Goal: Task Accomplishment & Management: Manage account settings

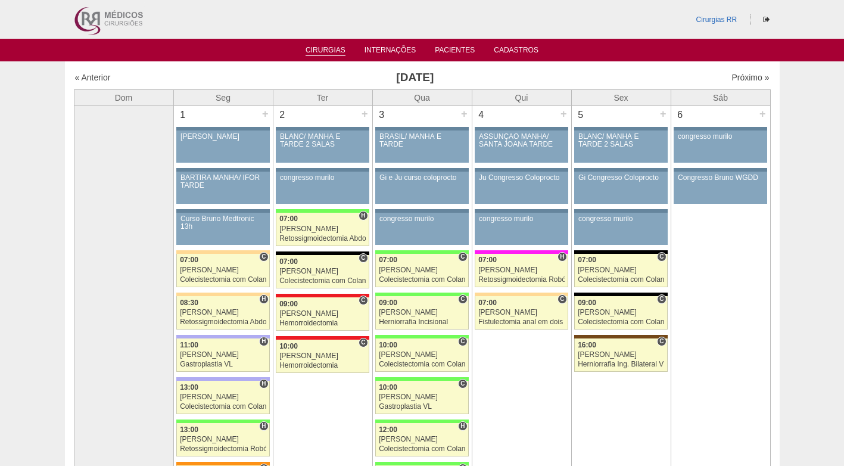
click at [321, 48] on link "Cirurgias" at bounding box center [325, 51] width 40 height 10
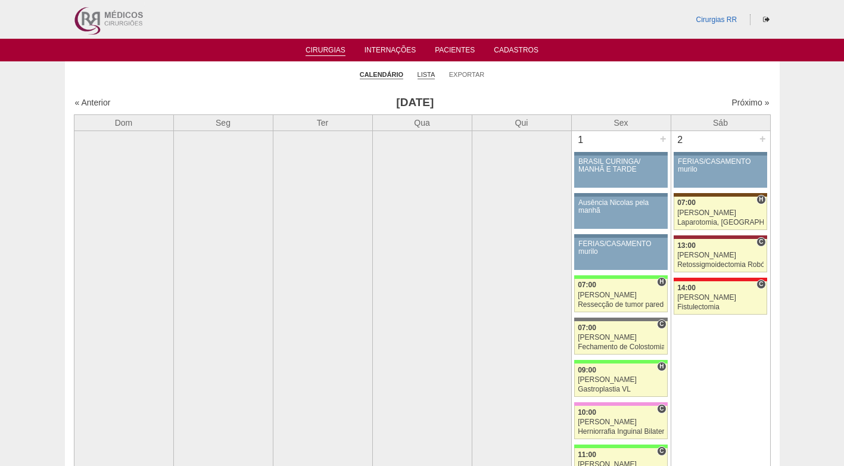
click at [428, 77] on li "Lista" at bounding box center [426, 74] width 18 height 17
click at [428, 75] on link "Lista" at bounding box center [426, 74] width 18 height 9
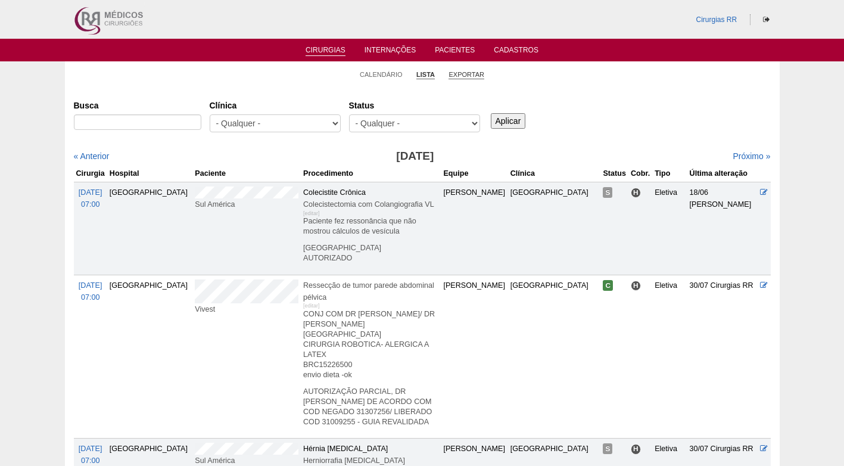
click at [456, 73] on link "Exportar" at bounding box center [466, 74] width 36 height 9
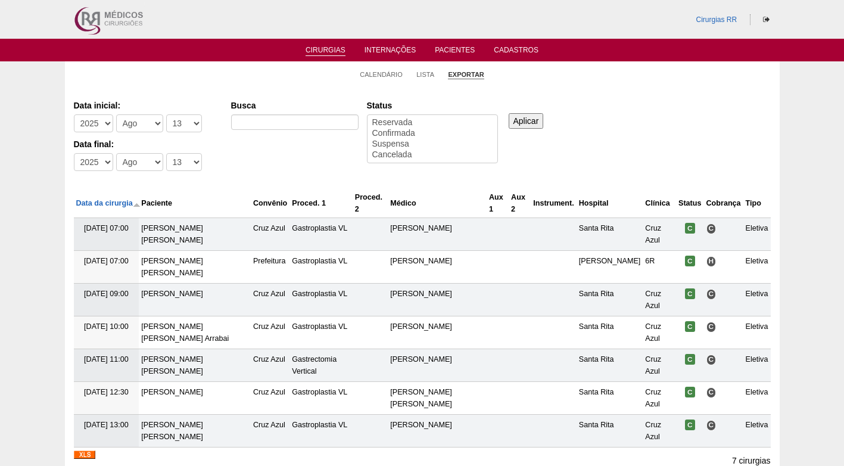
select select
click at [388, 71] on link "Calendário" at bounding box center [381, 74] width 43 height 9
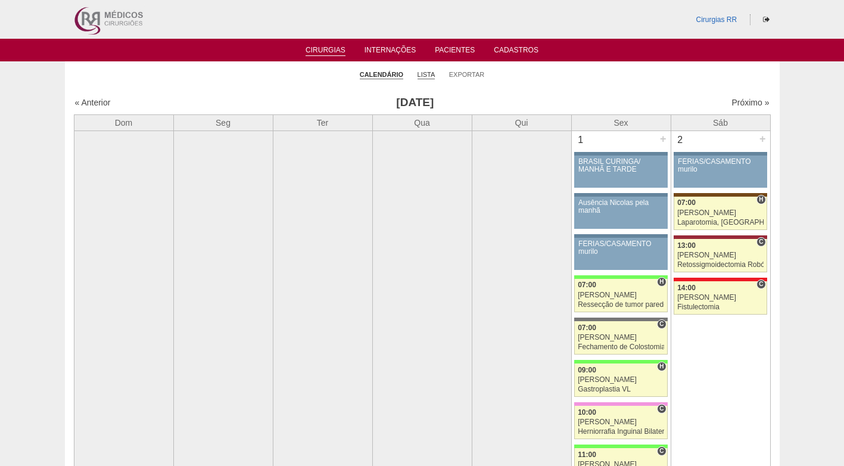
click at [427, 71] on link "Lista" at bounding box center [426, 74] width 18 height 9
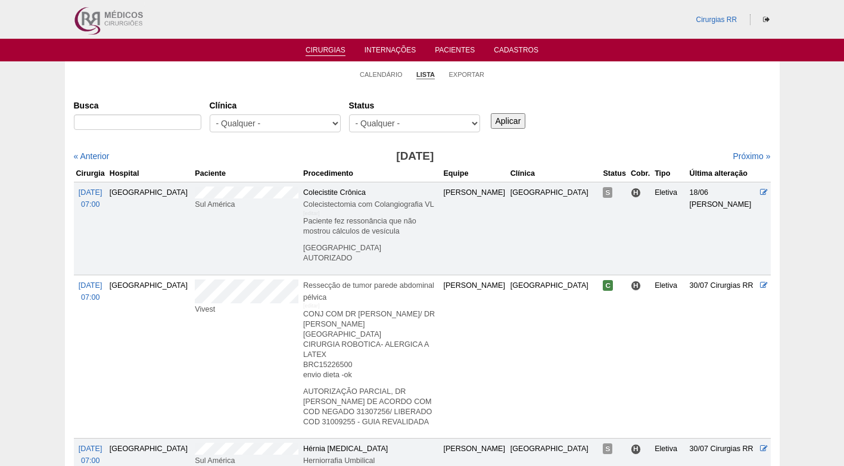
select select "resr"
click at [349, 114] on select "- Qualquer - Reservada Confirmada Suspensa Cancelada" at bounding box center [414, 123] width 131 height 18
click at [499, 120] on input "Aplicar" at bounding box center [508, 120] width 35 height 15
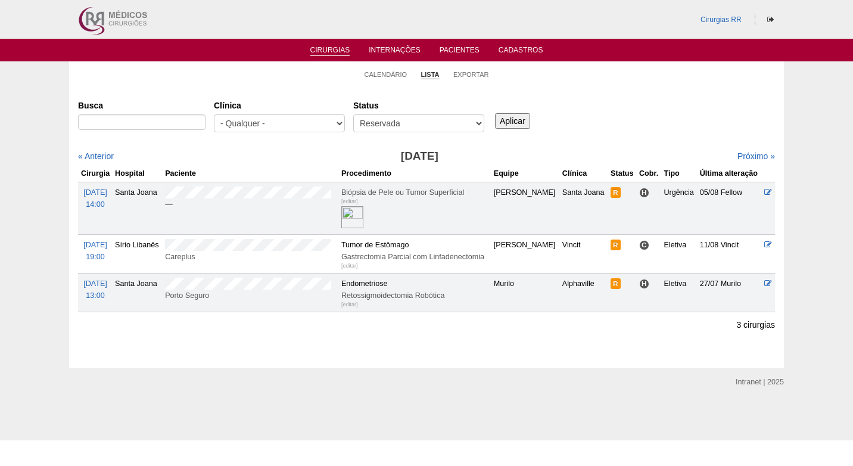
click at [744, 151] on div "Próximo »" at bounding box center [690, 156] width 167 height 12
click at [745, 153] on link "Próximo »" at bounding box center [756, 156] width 38 height 10
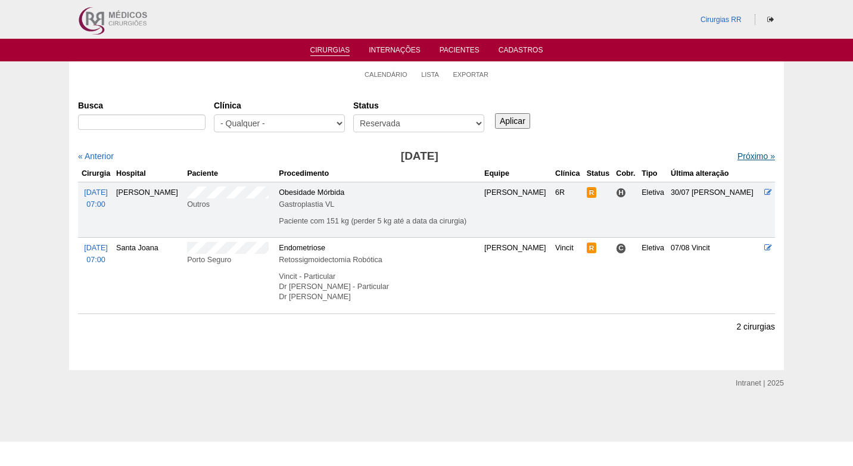
click at [744, 157] on link "Próximo »" at bounding box center [756, 156] width 38 height 10
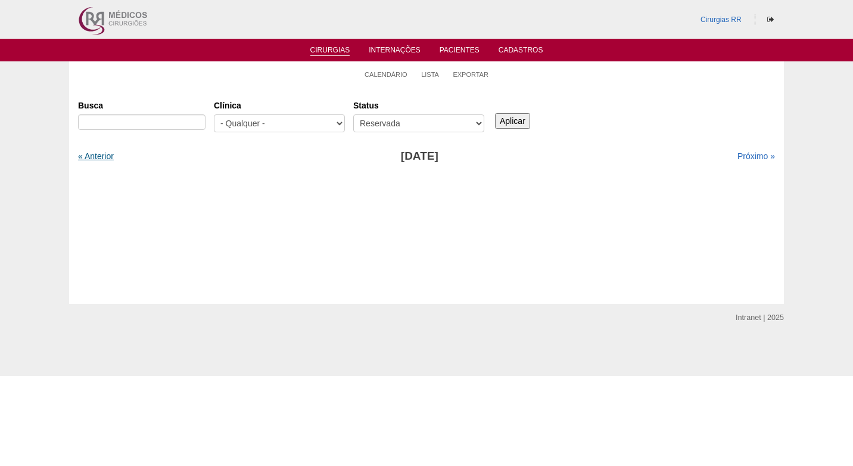
click at [98, 155] on link "« Anterior" at bounding box center [96, 156] width 36 height 10
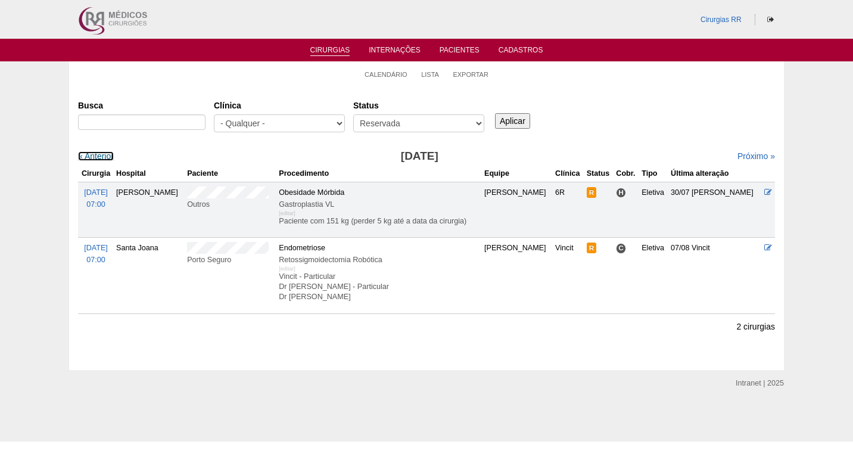
click at [98, 155] on link "« Anterior" at bounding box center [96, 156] width 36 height 10
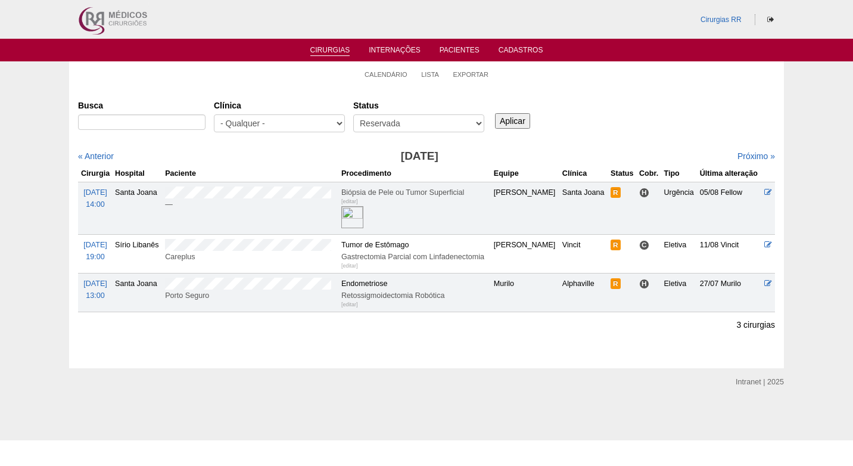
click at [562, 147] on div "Busca [GEOGRAPHIC_DATA] - Qualquer - 6R Alphaville Assunção Bartira Brasil Chri…" at bounding box center [426, 203] width 697 height 217
click at [186, 121] on input "Busca" at bounding box center [141, 121] width 127 height 15
paste input "[PERSON_NAME]"
type input "MARIA LUIZA BARBOSA FREZZATO"
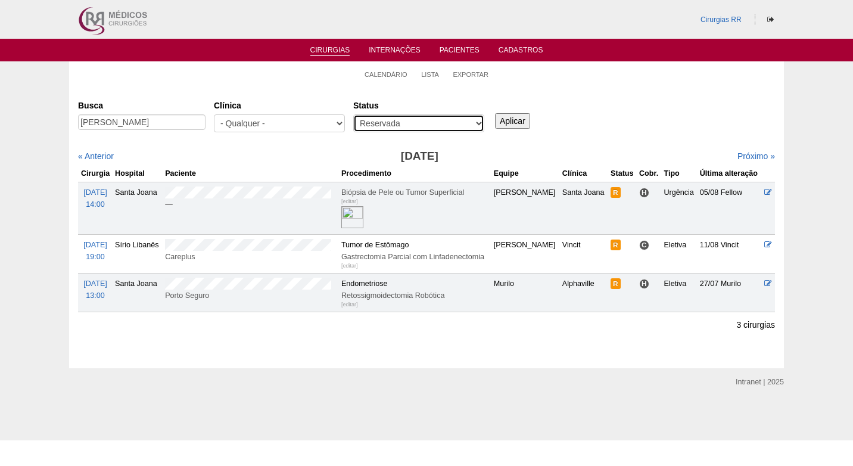
scroll to position [0, 0]
click at [472, 116] on select "- Qualquer - Reservada Confirmada Suspensa Cancelada" at bounding box center [418, 123] width 131 height 18
select select "All"
click at [353, 114] on select "- Qualquer - Reservada Confirmada Suspensa Cancelada" at bounding box center [418, 123] width 131 height 18
click at [508, 117] on input "Aplicar" at bounding box center [512, 120] width 35 height 15
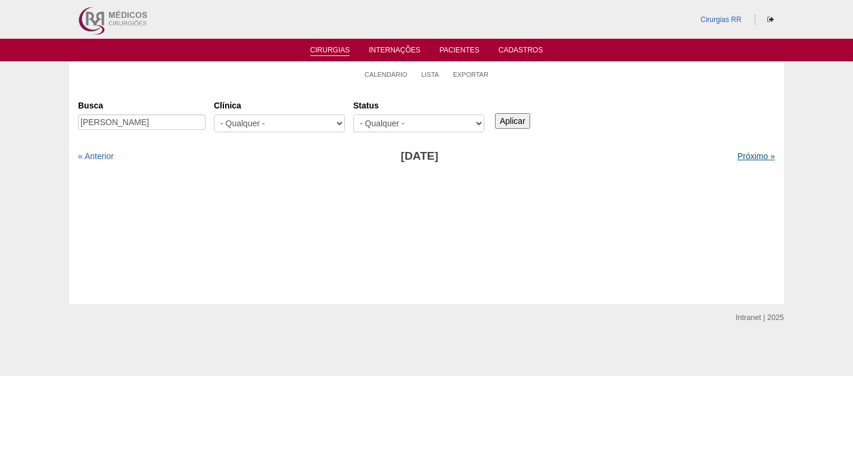
click at [738, 159] on link "Próximo »" at bounding box center [756, 156] width 38 height 10
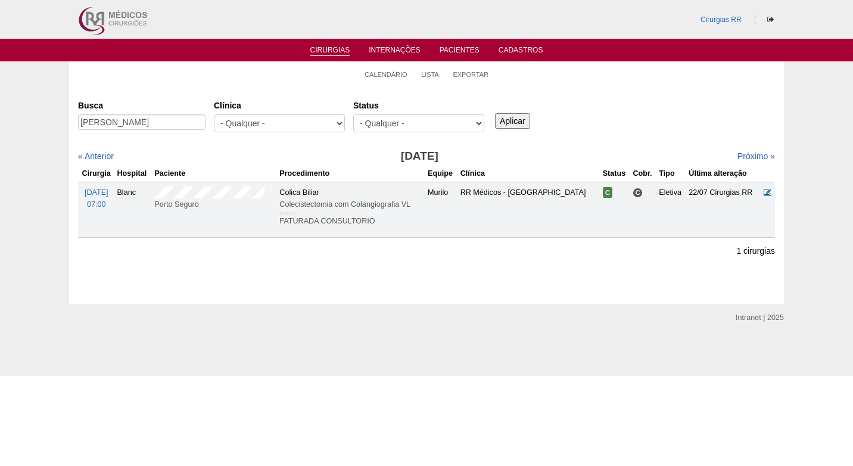
click at [769, 189] on icon at bounding box center [767, 192] width 8 height 8
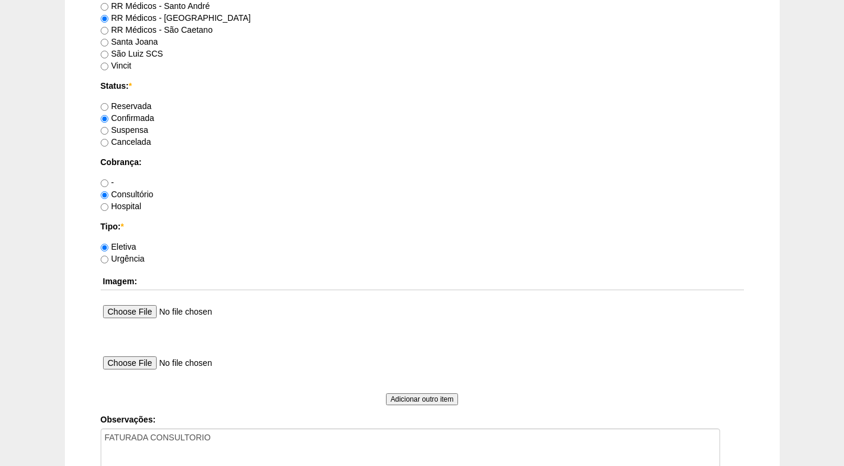
scroll to position [1069, 0]
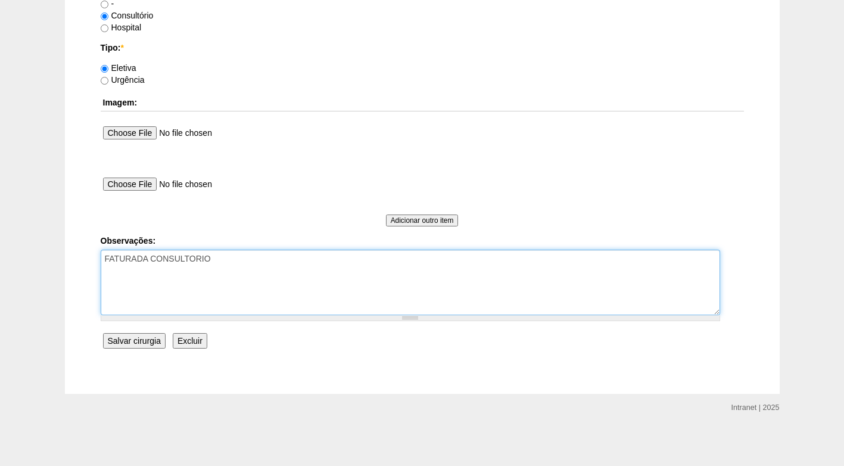
click at [287, 256] on textarea "FATURADA CONSULTORIO" at bounding box center [410, 282] width 619 height 66
type textarea "FATURADA CONSULTORIO AUTORIZADO"
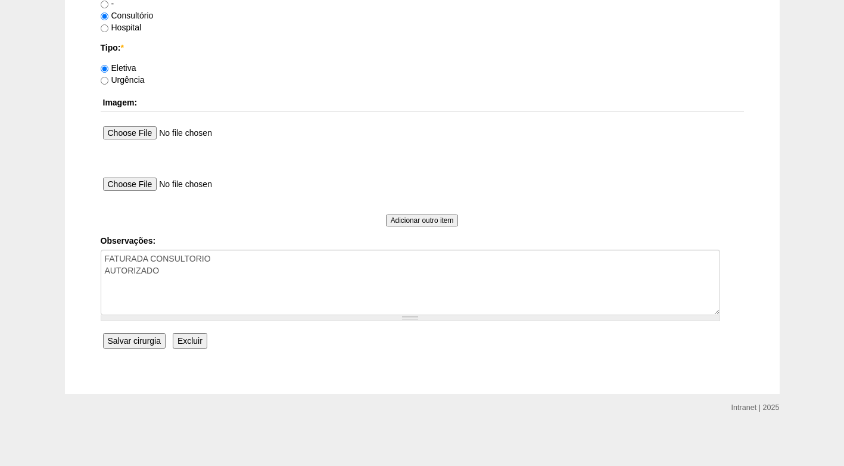
click at [159, 341] on input "Salvar cirurgia" at bounding box center [134, 340] width 63 height 15
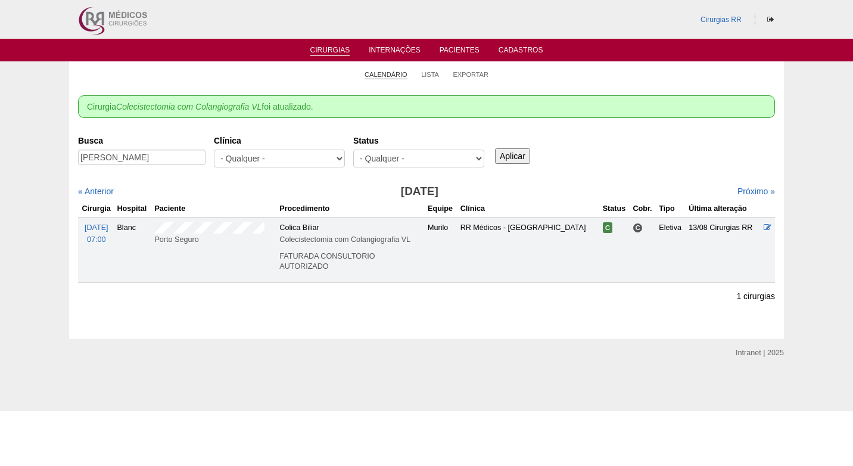
click at [391, 74] on link "Calendário" at bounding box center [385, 74] width 43 height 9
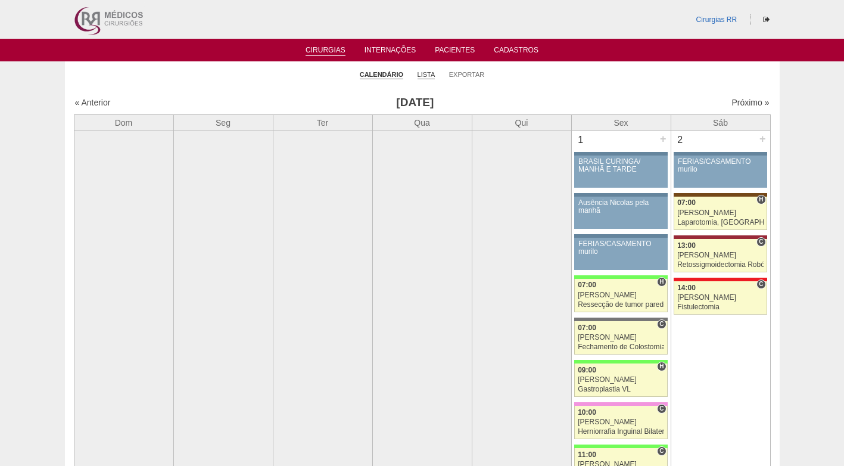
click at [428, 72] on link "Lista" at bounding box center [426, 74] width 18 height 9
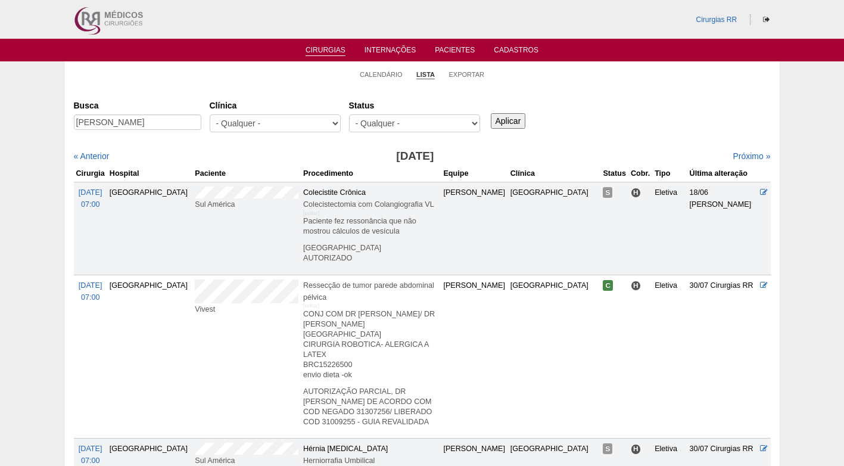
scroll to position [0, 15]
type input "FABIOLA NASCIMENTO VALONZES"
click at [492, 118] on input "Aplicar" at bounding box center [508, 120] width 35 height 15
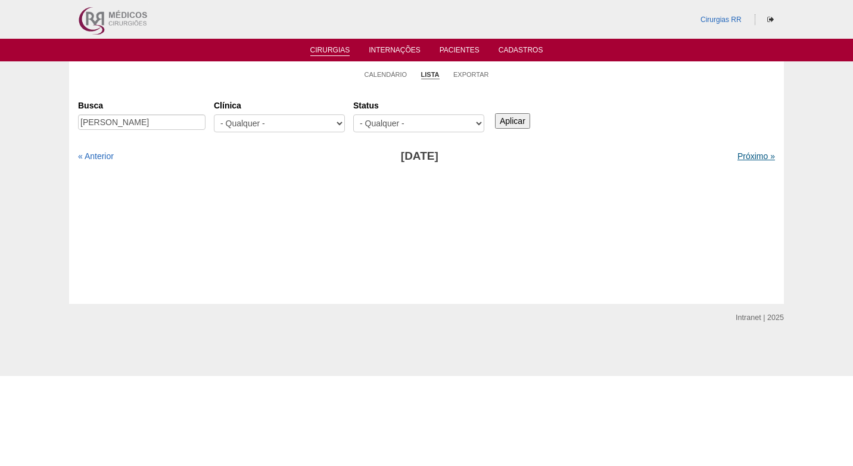
click at [751, 155] on link "Próximo »" at bounding box center [756, 156] width 38 height 10
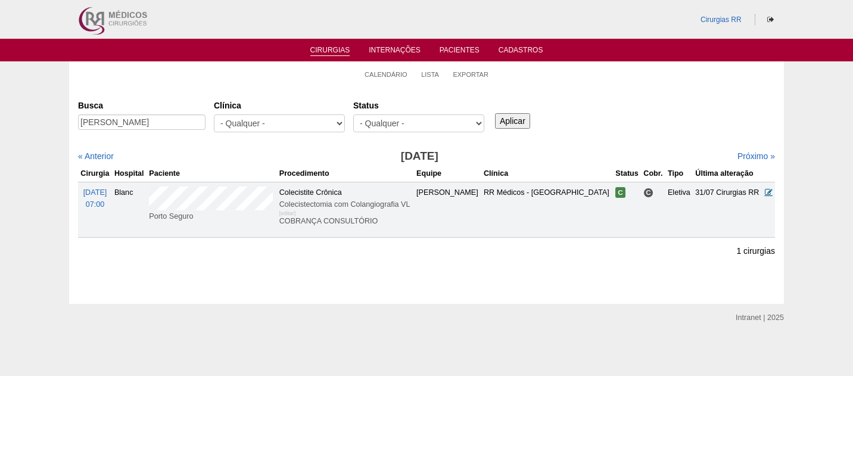
click at [770, 188] on icon at bounding box center [769, 192] width 8 height 8
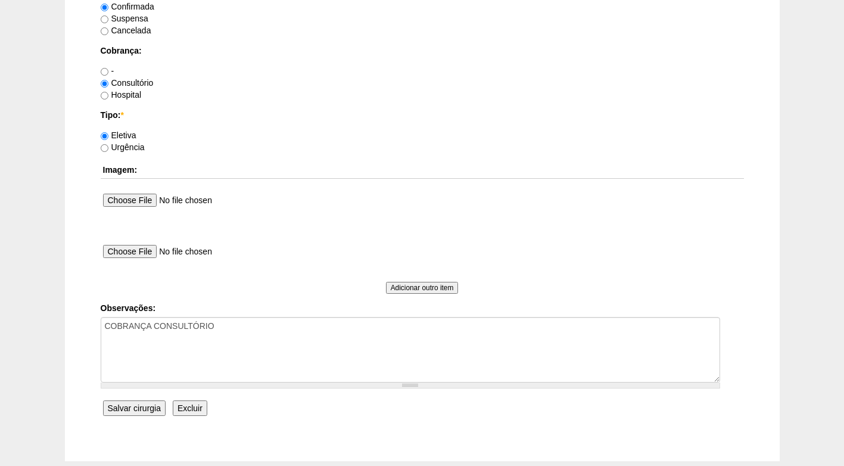
scroll to position [1069, 0]
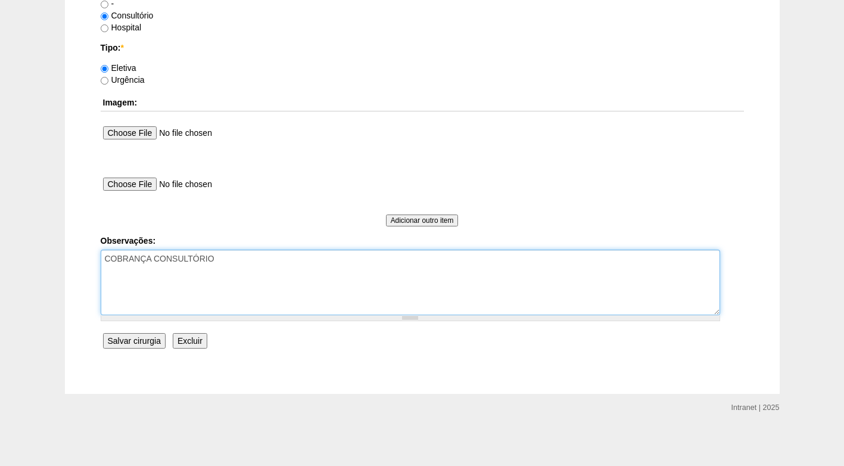
click at [268, 264] on textarea "COBRANÇA CONSULTÓRIO" at bounding box center [410, 282] width 619 height 66
type textarea "COBRANÇA CONSULTÓRIO AUTORIZADO"
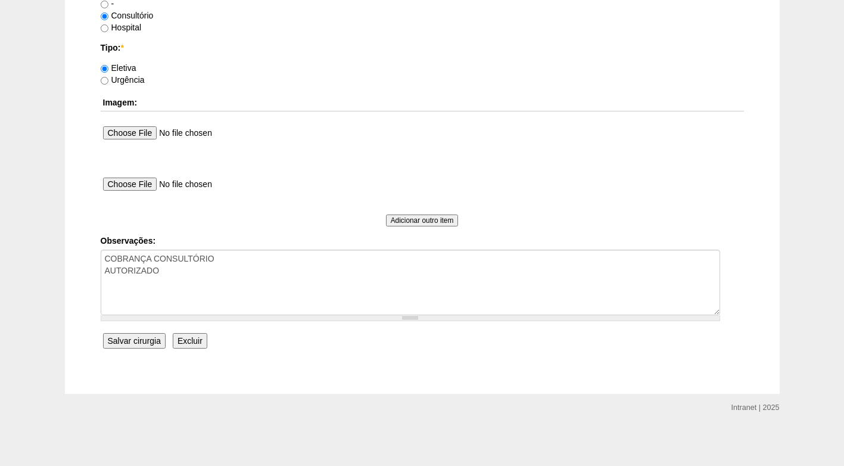
click at [140, 342] on input "Salvar cirurgia" at bounding box center [134, 340] width 63 height 15
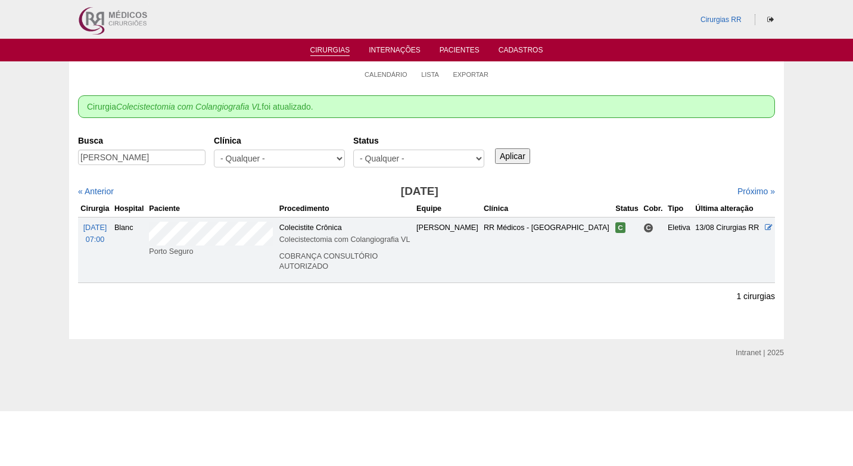
click at [590, 170] on div "Busca [PERSON_NAME] [GEOGRAPHIC_DATA] - Qualquer - 6R Alphaville Assunção Barti…" at bounding box center [426, 151] width 697 height 43
click at [383, 72] on link "Calendário" at bounding box center [385, 74] width 43 height 9
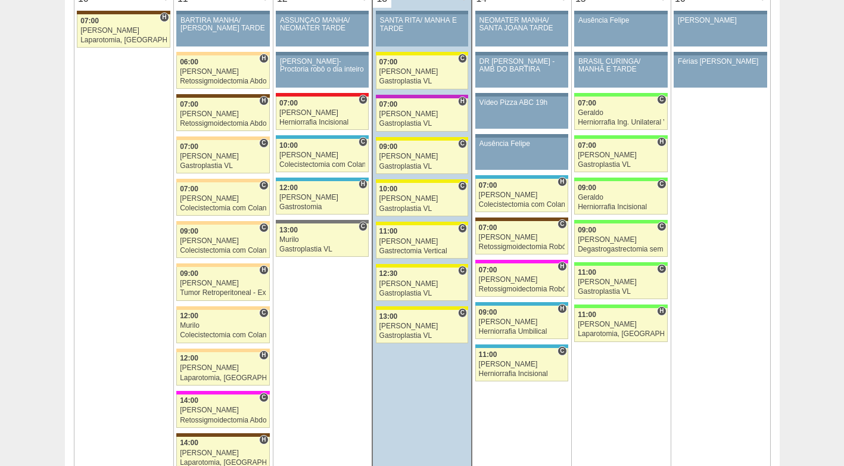
scroll to position [1429, 0]
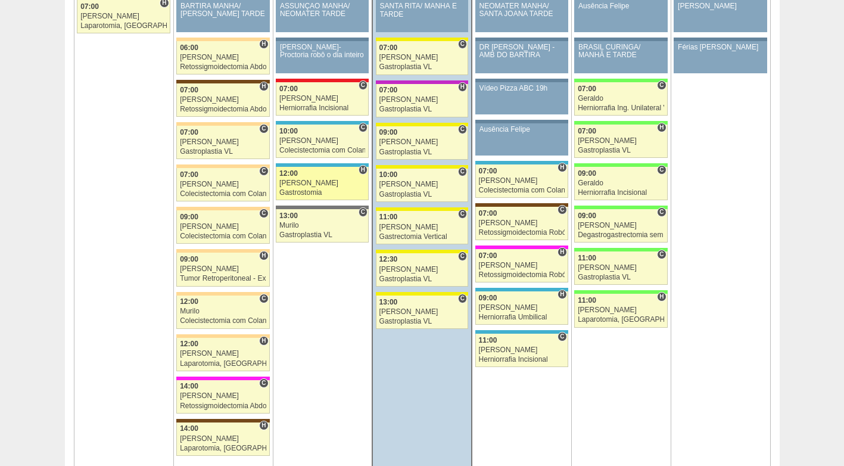
click at [303, 182] on div "[PERSON_NAME]" at bounding box center [322, 183] width 86 height 8
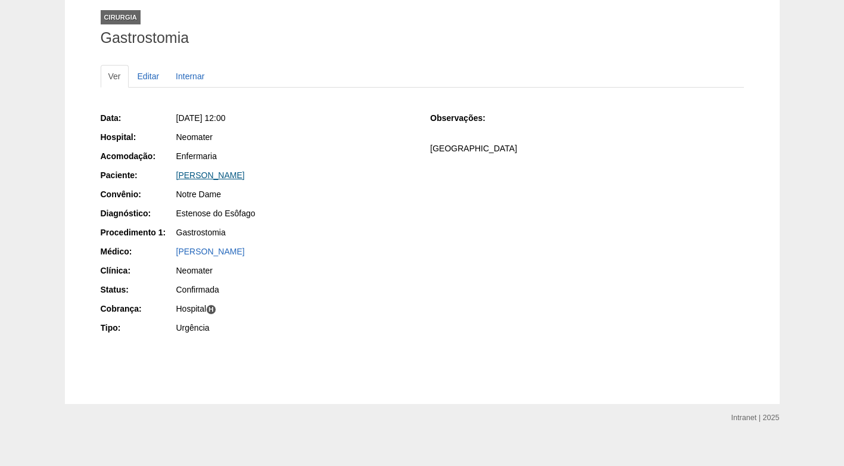
scroll to position [82, 0]
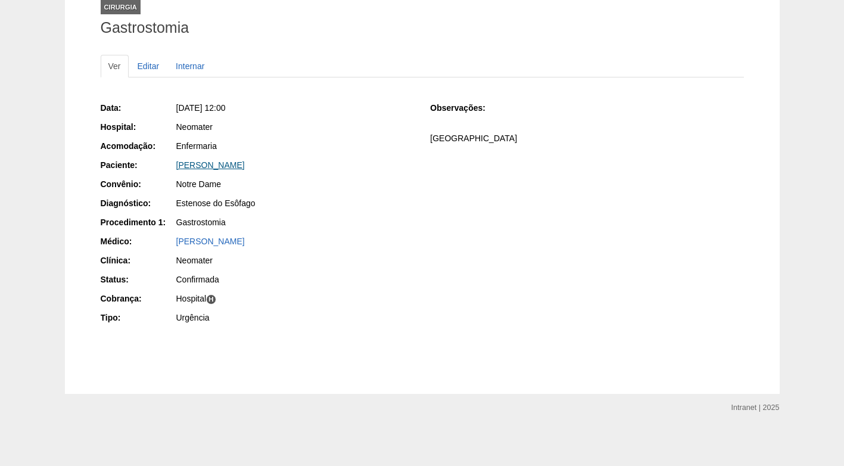
click at [245, 164] on link "[PERSON_NAME]" at bounding box center [210, 165] width 68 height 10
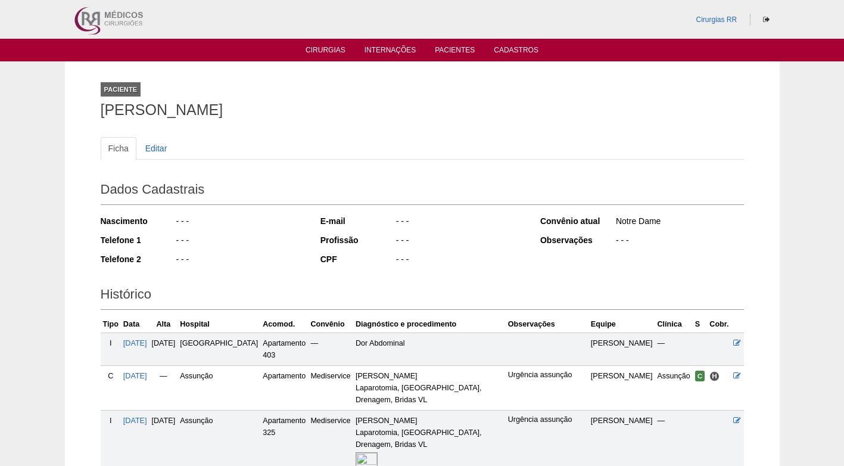
drag, startPoint x: 369, startPoint y: 194, endPoint x: 357, endPoint y: 180, distance: 19.0
click at [364, 191] on h2 "Dados Cadastrais" at bounding box center [422, 190] width 643 height 27
click at [335, 53] on link "Cirurgias" at bounding box center [325, 51] width 40 height 10
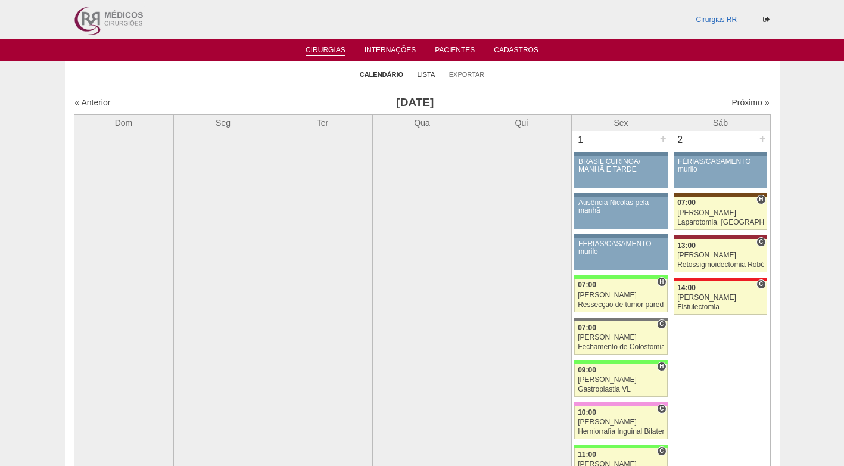
click at [424, 71] on link "Lista" at bounding box center [426, 74] width 18 height 9
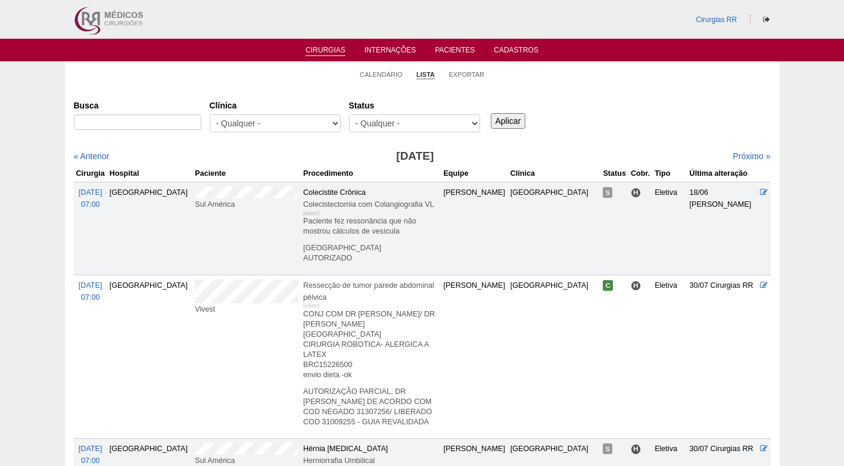
type input "(11) 97162-8303"
drag, startPoint x: 157, startPoint y: 123, endPoint x: 31, endPoint y: 123, distance: 125.6
click at [162, 127] on input "Busca" at bounding box center [137, 121] width 127 height 15
paste input "FABIOLA NASCIMENTO VALONZES"
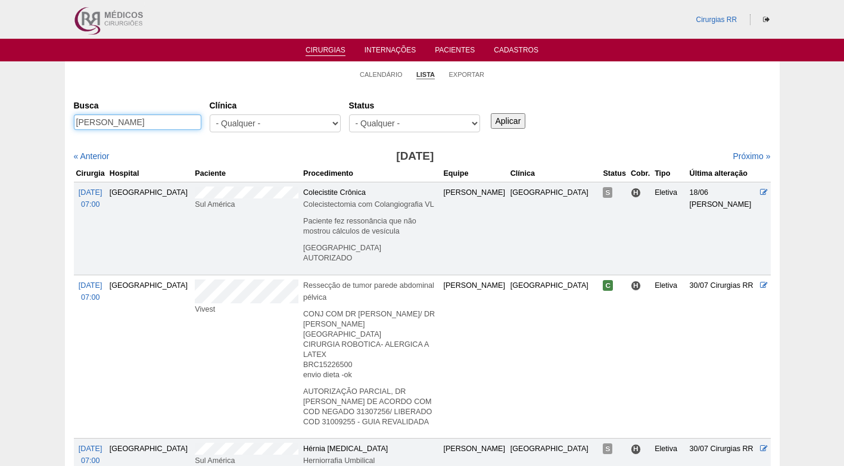
scroll to position [0, 15]
type input "FABIOLA NASCIMENTO VALONZES"
click at [509, 117] on input "Aplicar" at bounding box center [508, 120] width 35 height 15
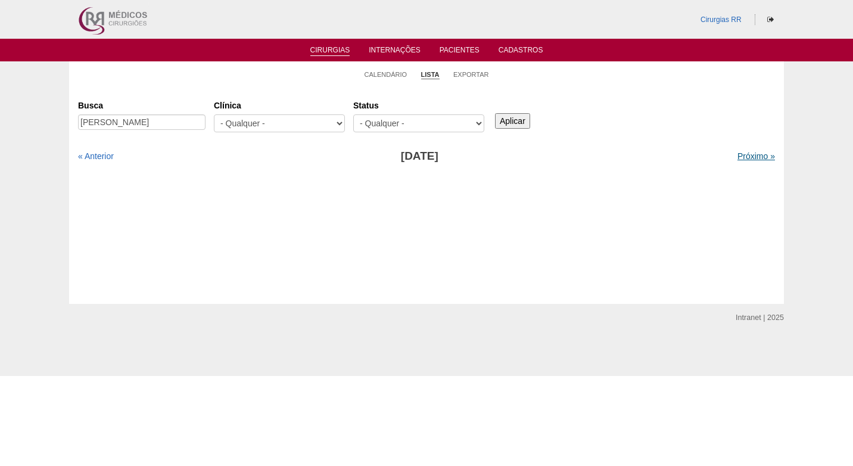
click at [748, 158] on link "Próximo »" at bounding box center [756, 156] width 38 height 10
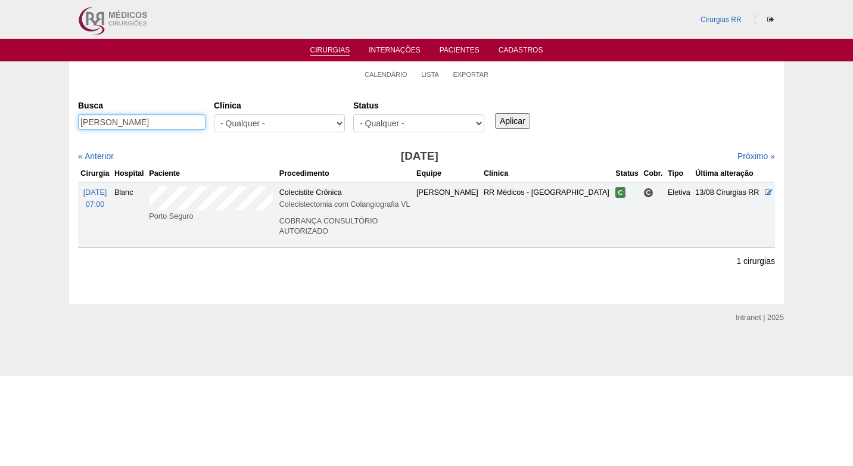
drag, startPoint x: 81, startPoint y: 121, endPoint x: 219, endPoint y: 121, distance: 138.1
click at [219, 121] on div "Busca [PERSON_NAME] [GEOGRAPHIC_DATA] - Qualquer - 6R Alphaville Assunção Barti…" at bounding box center [426, 116] width 697 height 43
paste input "[PERSON_NAME]"
type input "[PERSON_NAME]"
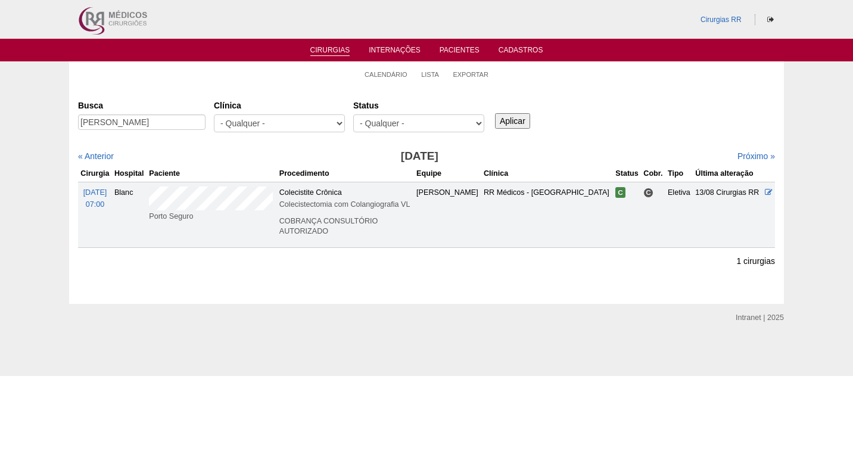
scroll to position [0, 0]
click at [500, 114] on input "Aplicar" at bounding box center [512, 120] width 35 height 15
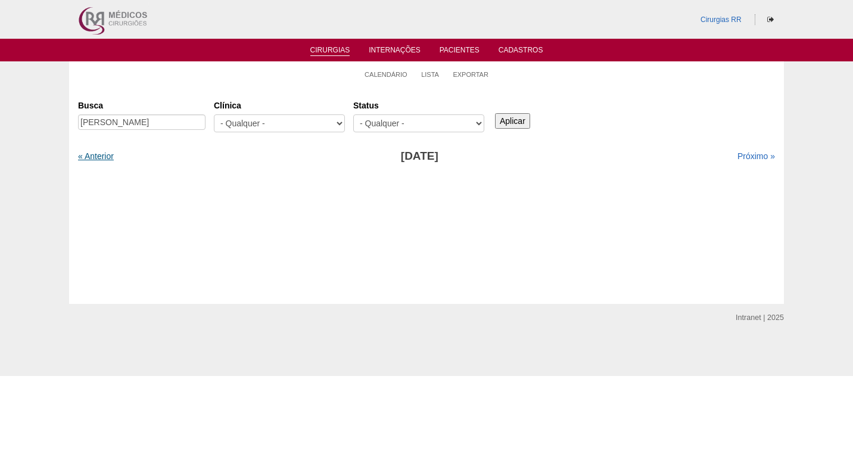
click at [105, 157] on link "« Anterior" at bounding box center [96, 156] width 36 height 10
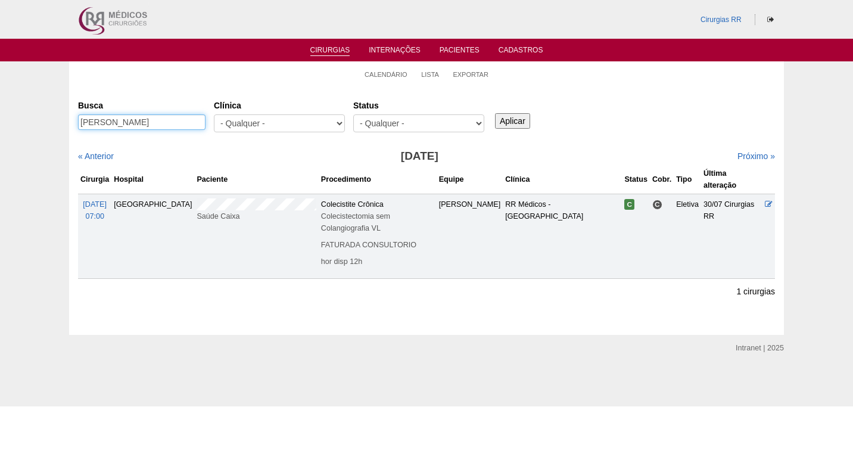
scroll to position [0, 1]
drag, startPoint x: 82, startPoint y: 121, endPoint x: 207, endPoint y: 122, distance: 125.0
click at [207, 122] on div "Busca LUCIANA FERREIRA CASIMIRO" at bounding box center [146, 115] width 136 height 40
paste input "[PERSON_NAME]"
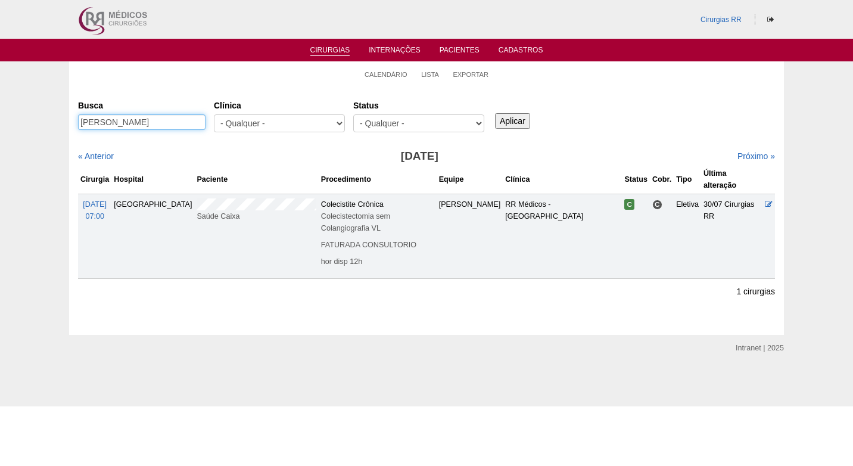
type input "[PERSON_NAME]"
click at [509, 120] on input "Aplicar" at bounding box center [512, 120] width 35 height 15
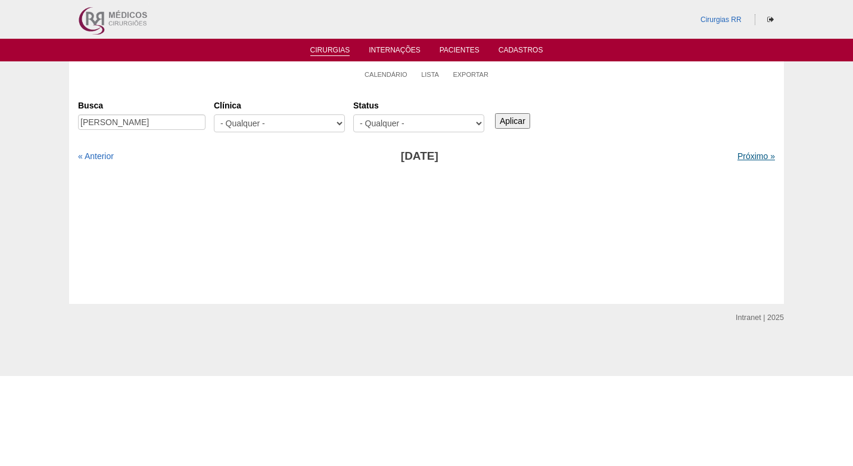
click at [737, 155] on link "Próximo »" at bounding box center [756, 156] width 38 height 10
click at [737, 157] on link "Próximo »" at bounding box center [756, 156] width 38 height 10
click at [737, 155] on link "Próximo »" at bounding box center [756, 156] width 38 height 10
click at [386, 76] on link "Calendário" at bounding box center [385, 74] width 43 height 9
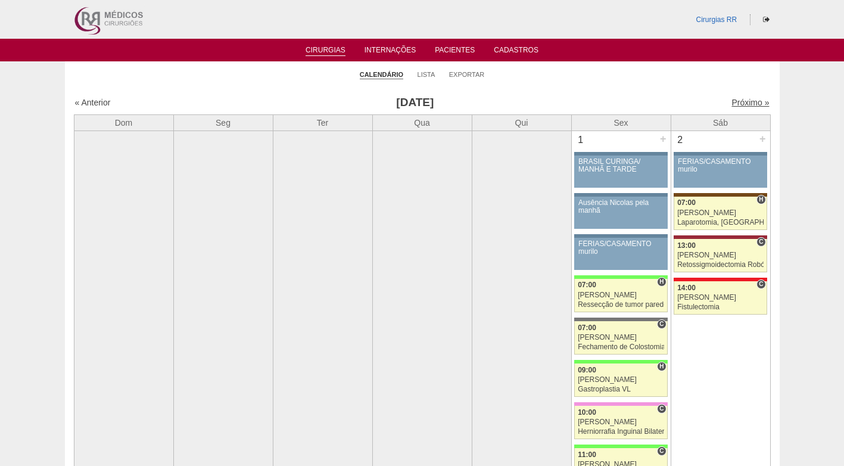
click at [733, 106] on link "Próximo »" at bounding box center [750, 103] width 38 height 10
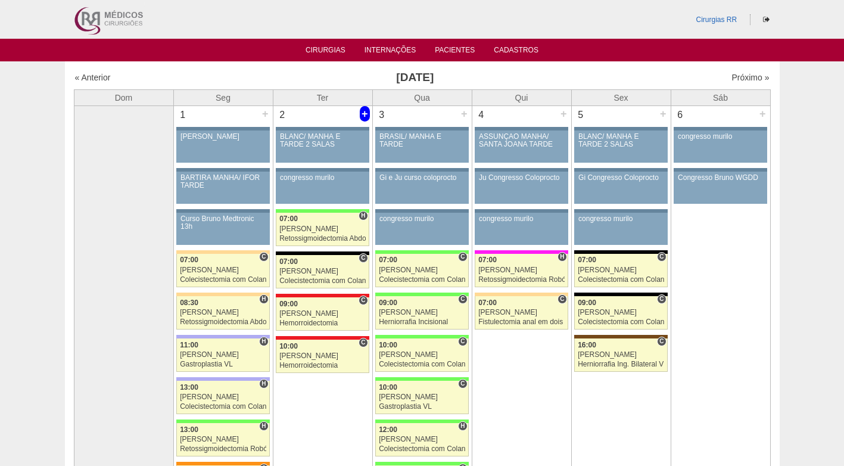
click at [365, 113] on div "+" at bounding box center [365, 113] width 10 height 15
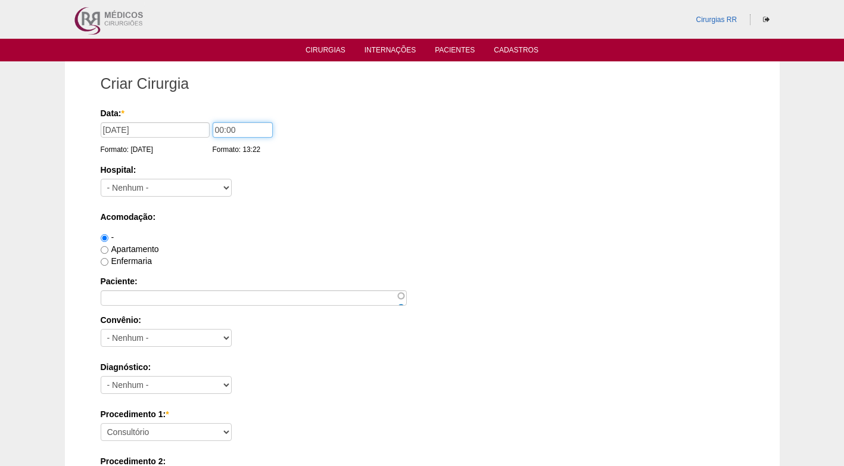
drag, startPoint x: 252, startPoint y: 131, endPoint x: 187, endPoint y: 135, distance: 65.0
click at [187, 119] on div "Data: * [DATE] Formato: [DATE] 00:00 Formato: 13:22" at bounding box center [420, 113] width 639 height 12
click at [329, 164] on label "Hospital:" at bounding box center [422, 170] width 643 height 12
click at [232, 179] on select "- [GEOGRAPHIC_DATA] - [DATE] [PERSON_NAME] Alvorada América Assunção Bartira Be…" at bounding box center [166, 188] width 131 height 18
click at [229, 134] on input "1700" at bounding box center [243, 129] width 60 height 15
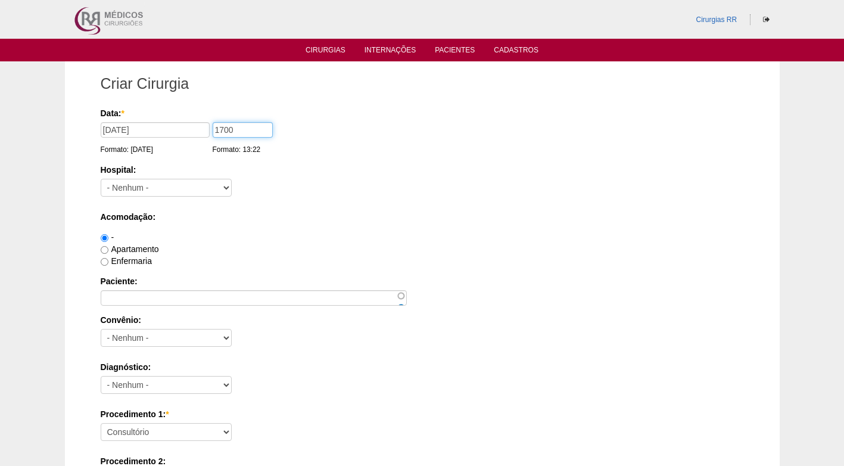
click at [219, 130] on input "1700" at bounding box center [243, 129] width 60 height 15
type input "17:00"
click at [135, 186] on select "- Nenhum - 9 de Julho Albert Einstein Alvorada América Assunção Bartira Benefic…" at bounding box center [166, 188] width 131 height 18
select select "45"
click at [101, 179] on select "- Nenhum - 9 de Julho Albert Einstein Alvorada América Assunção Bartira Benefic…" at bounding box center [166, 188] width 131 height 18
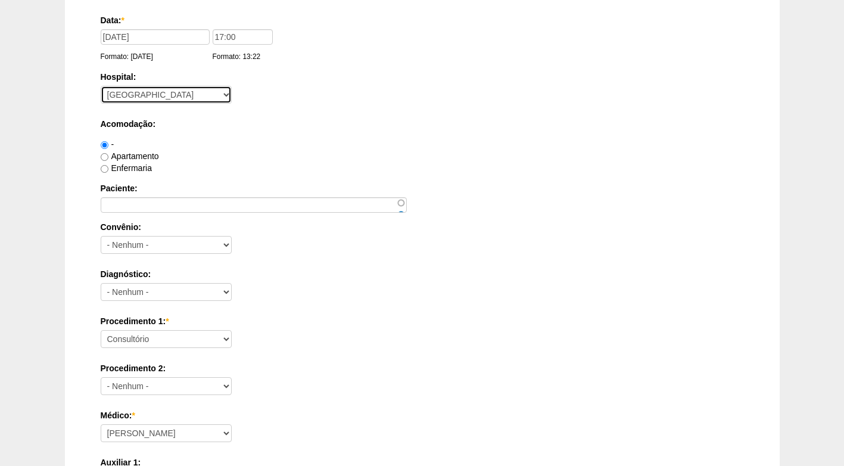
scroll to position [119, 0]
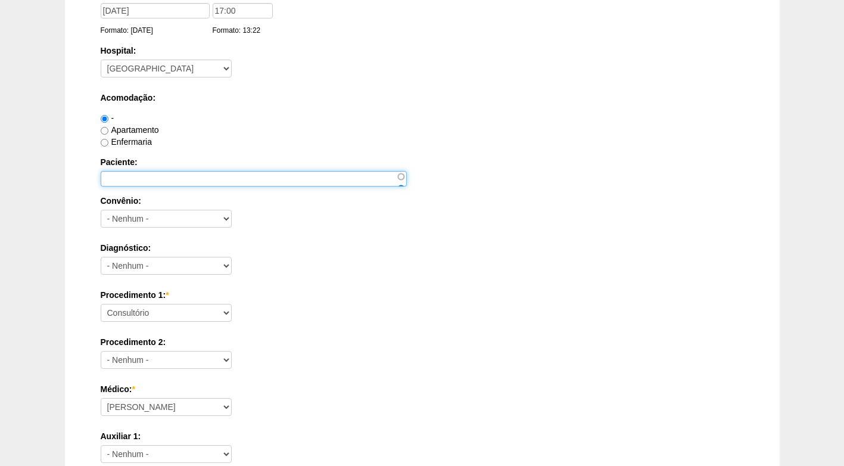
click at [168, 180] on input "Paciente:" at bounding box center [254, 178] width 306 height 15
paste input "[PERSON_NAME]"
type input "[PERSON_NAME]"
click at [232, 138] on div "Enfermaria" at bounding box center [422, 142] width 643 height 12
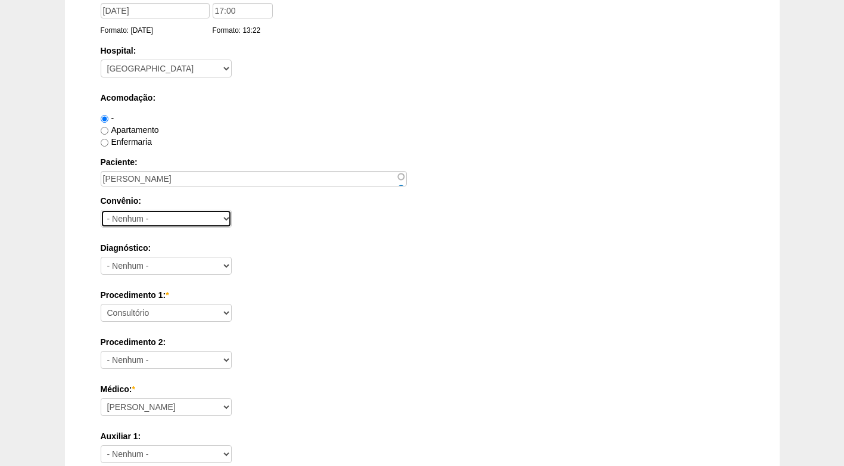
click at [190, 216] on select "- Nenhum - Abet Afresp Allianz Amil Blue Life Caasp Cabesp Caixa de Pensões Car…" at bounding box center [166, 219] width 131 height 18
select select "3747"
click at [101, 210] on select "- Nenhum - Abet Afresp Allianz Amil Blue Life Caasp Cabesp Caixa de Pensões Car…" at bounding box center [166, 219] width 131 height 18
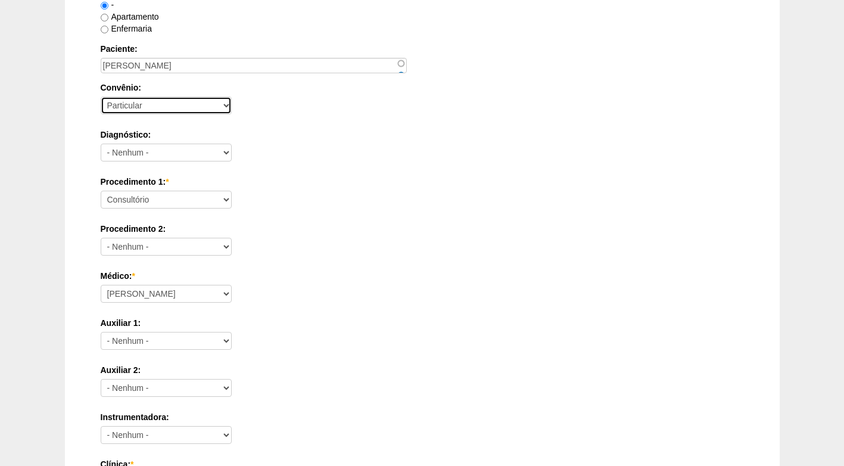
scroll to position [238, 0]
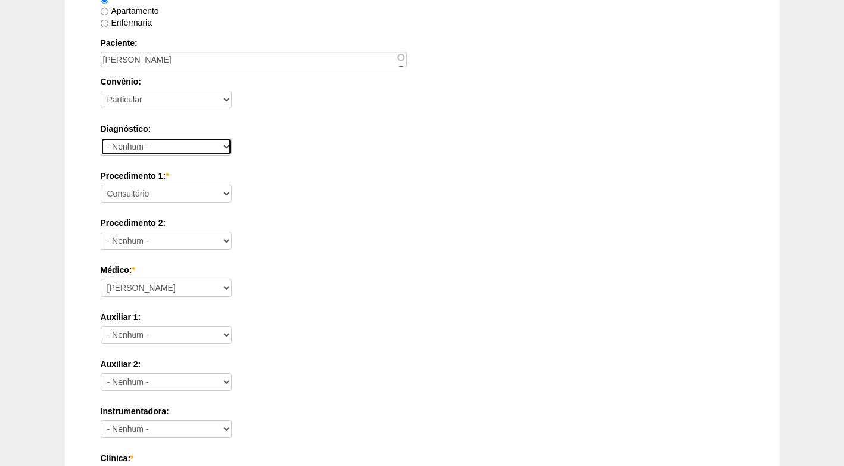
click at [170, 154] on select "- Nenhum - Abdome Agudo Abscesso Hepático Abscesso Perianal Abscesso Peritoneal…" at bounding box center [166, 147] width 131 height 18
click at [369, 162] on div "Data: * 02/09/2025 Formato: 13/08/2025 17:00 Formato: 13:22 Hospital: - Nenhum …" at bounding box center [422, 448] width 643 height 1159
click at [204, 152] on select "- Nenhum - Abdome Agudo Abscesso Hepático Abscesso Perianal Abscesso Peritoneal…" at bounding box center [166, 147] width 131 height 18
select select "3707"
click at [101, 138] on select "- Nenhum - Abdome Agudo Abscesso Hepático Abscesso Perianal Abscesso Peritoneal…" at bounding box center [166, 147] width 131 height 18
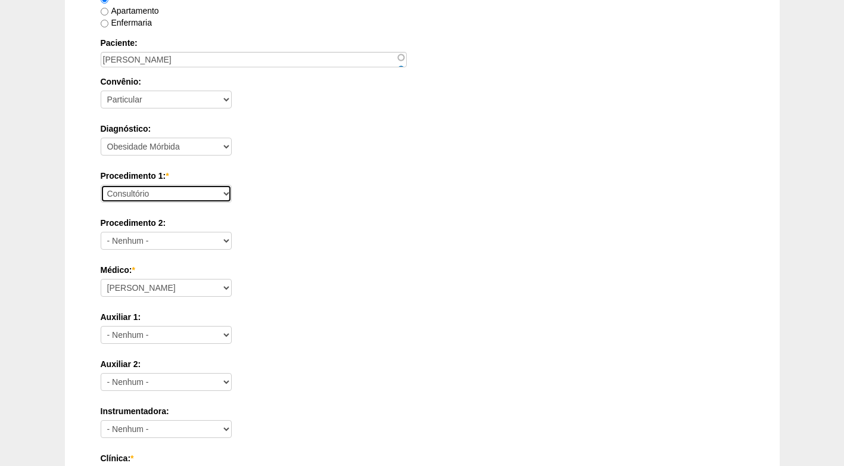
click at [186, 195] on select "Consultório Abscesso Hepático - Drenagem Abscesso perianal Amputação Abdômino P…" at bounding box center [166, 194] width 131 height 18
select select "3710"
click at [101, 185] on select "Consultório Abscesso Hepático - Drenagem Abscesso perianal Amputação Abdômino P…" at bounding box center [166, 194] width 131 height 18
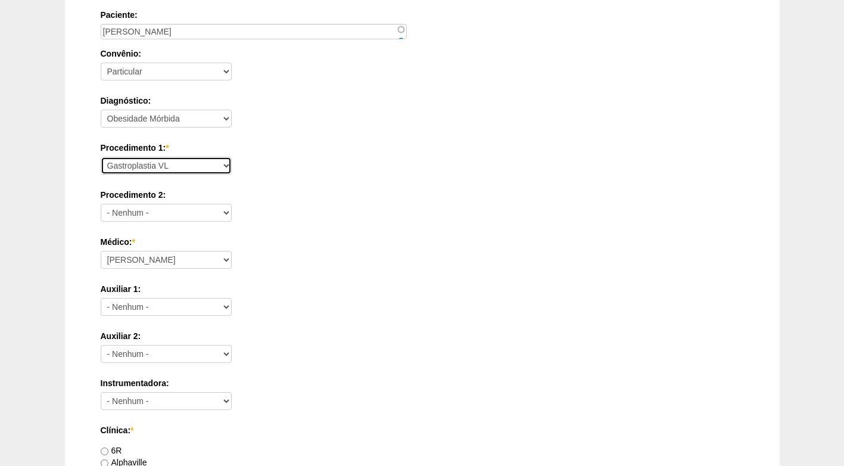
scroll to position [298, 0]
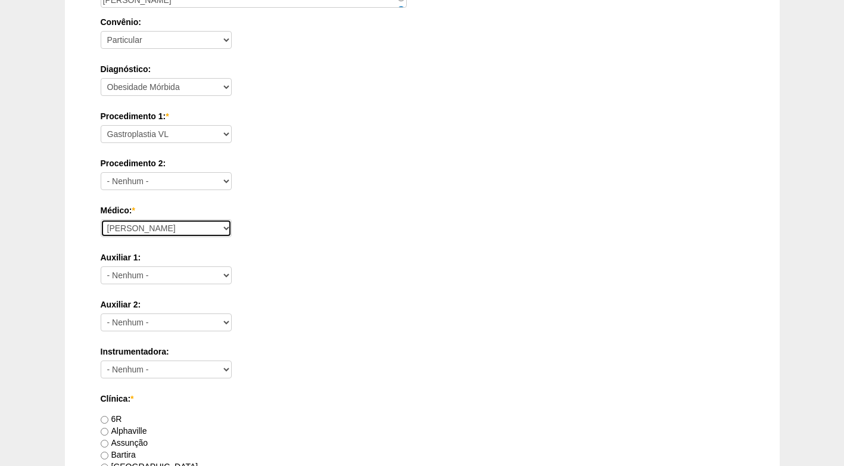
click at [198, 232] on select "Ana Paula Bruno Felipe Rossi Geraldo Igor Benevides Isabella Juliana Luiz Guilh…" at bounding box center [166, 228] width 131 height 18
select select "16"
click at [101, 219] on select "Ana Paula Bruno Felipe Rossi Geraldo Igor Benevides Isabella Juliana Luiz Guilh…" at bounding box center [166, 228] width 131 height 18
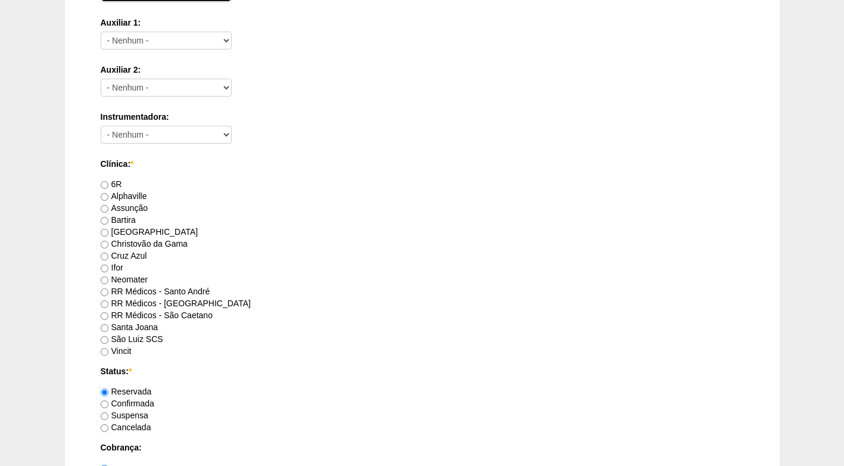
scroll to position [536, 0]
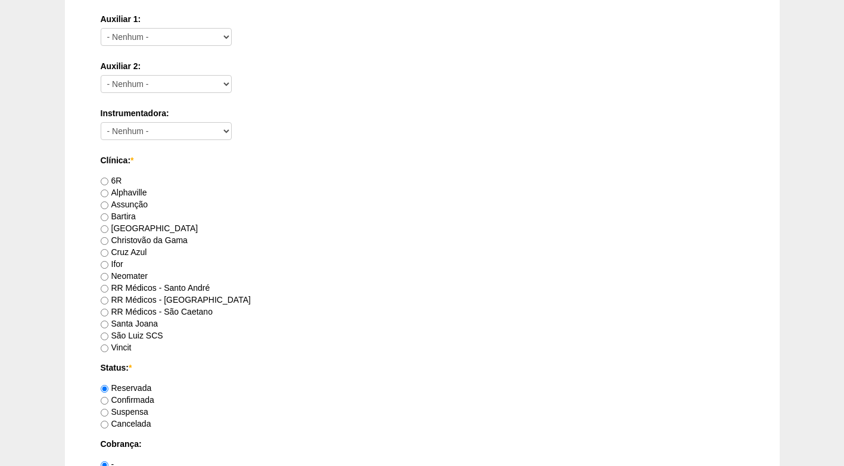
click at [127, 301] on label "RR Médicos - São Bernardo do Campo" at bounding box center [176, 300] width 150 height 10
click at [108, 301] on input "RR Médicos - São Bernardo do Campo" at bounding box center [105, 301] width 8 height 8
radio input "true"
click at [157, 291] on label "RR Médicos - Santo André" at bounding box center [156, 288] width 110 height 10
click at [108, 291] on input "RR Médicos - Santo André" at bounding box center [105, 289] width 8 height 8
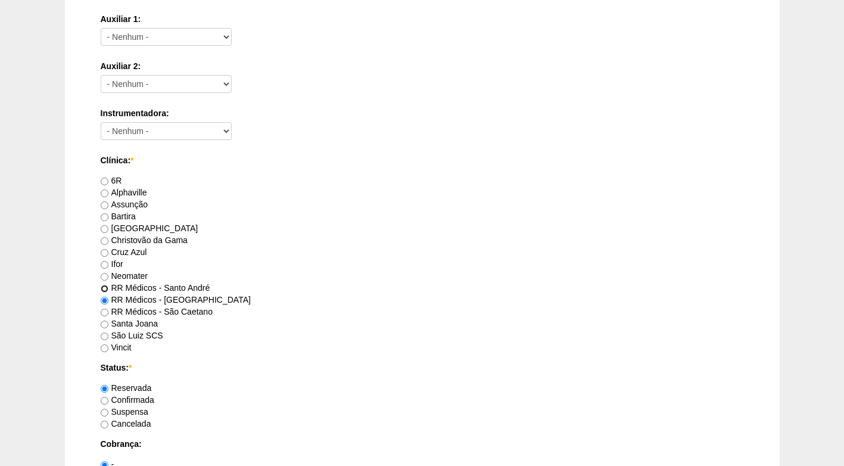
radio input "true"
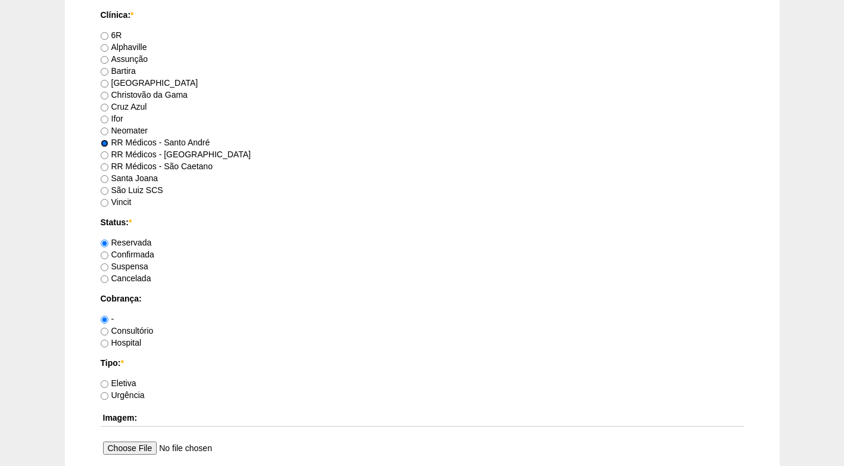
scroll to position [715, 0]
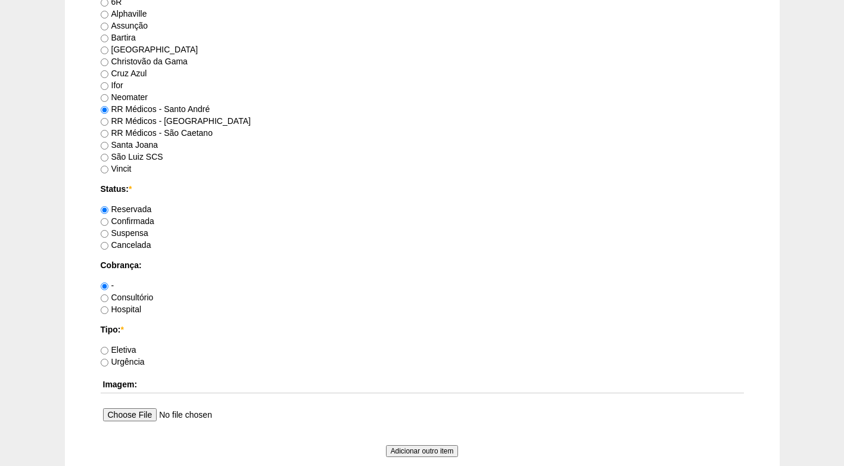
click at [133, 223] on label "Confirmada" at bounding box center [128, 221] width 54 height 10
click at [108, 223] on input "Confirmada" at bounding box center [105, 222] width 8 height 8
radio input "true"
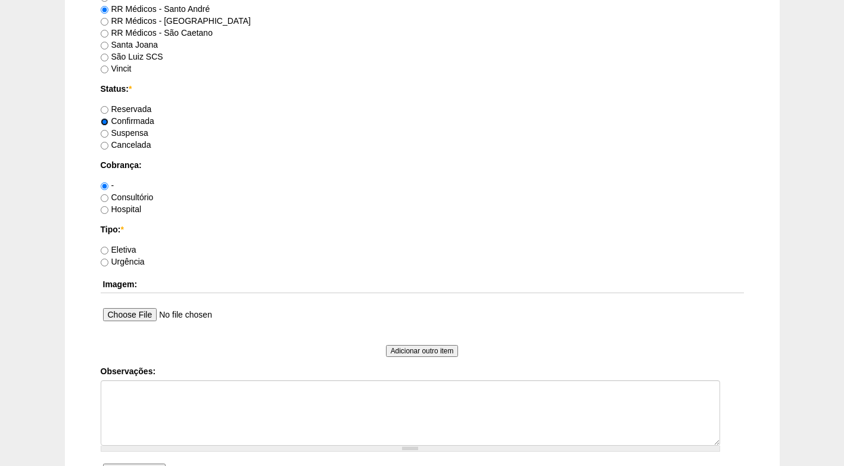
scroll to position [834, 0]
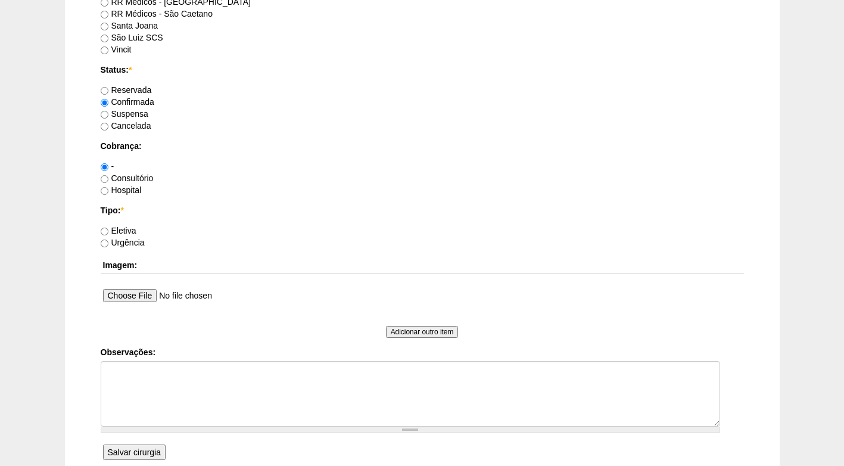
click at [139, 179] on label "Consultório" at bounding box center [127, 178] width 53 height 10
click at [108, 179] on input "Consultório" at bounding box center [105, 179] width 8 height 8
radio input "true"
click at [121, 229] on label "Eletiva" at bounding box center [119, 231] width 36 height 10
click at [108, 229] on input "Eletiva" at bounding box center [105, 231] width 8 height 8
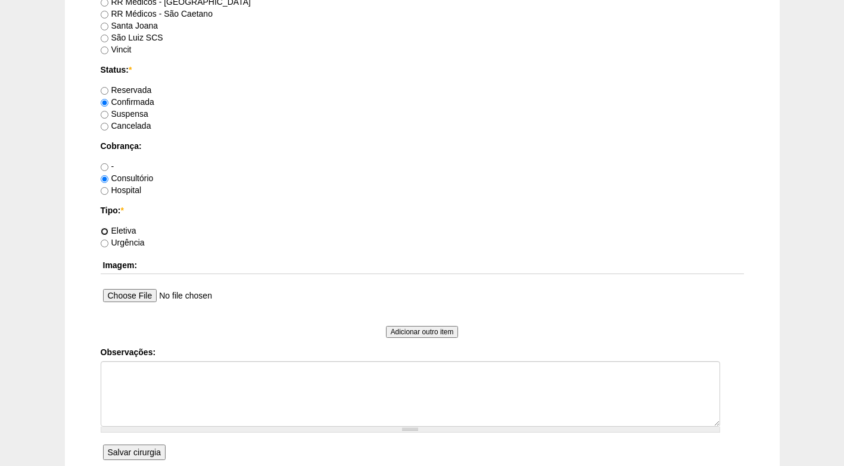
radio input "true"
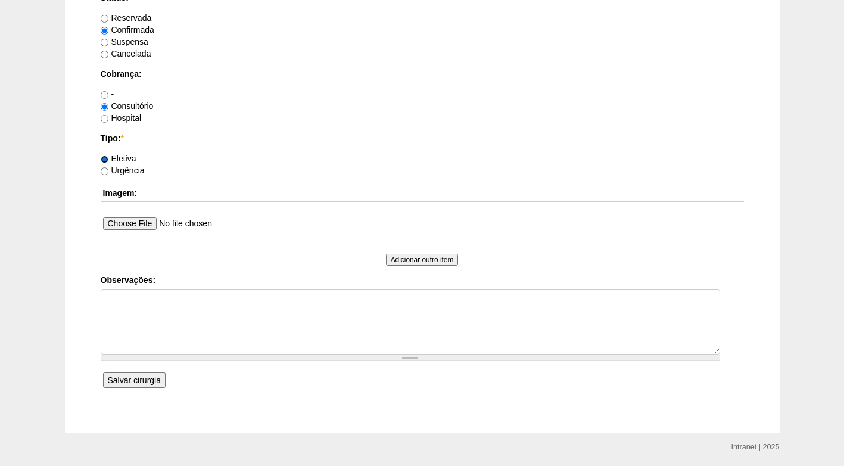
scroll to position [945, 0]
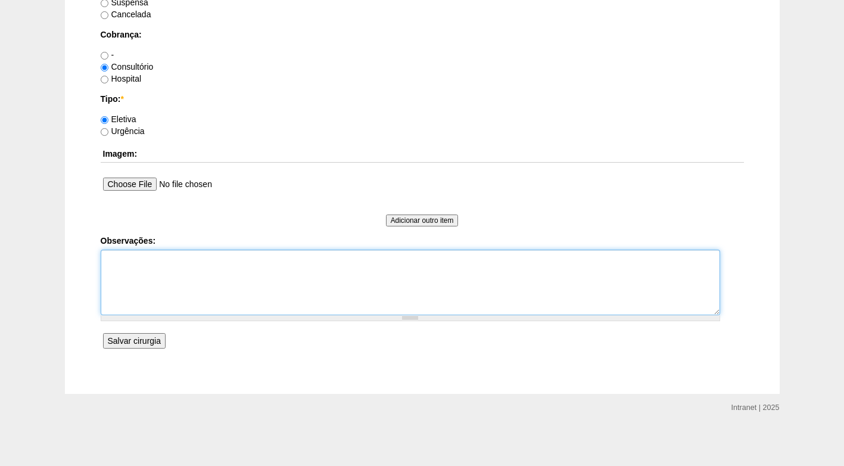
click at [146, 270] on textarea "Observações:" at bounding box center [410, 282] width 619 height 66
click at [230, 254] on textarea "DATA FICTICA PARA SOLCIATR AUTORIZAÇÃO (não possuem horário mais cedo)" at bounding box center [410, 282] width 619 height 66
drag, startPoint x: 227, startPoint y: 257, endPoint x: 252, endPoint y: 260, distance: 24.7
click at [226, 257] on textarea "DATA FICTICA PARA SOLCIATR AUTORIZAÇÃO (não possuem horário mais cedo)" at bounding box center [410, 282] width 619 height 66
click at [232, 269] on textarea "DATA FICTICA PARA SOLICITAR AUTORIZAÇÃO (não possuem horário mais cedo)" at bounding box center [410, 282] width 619 height 66
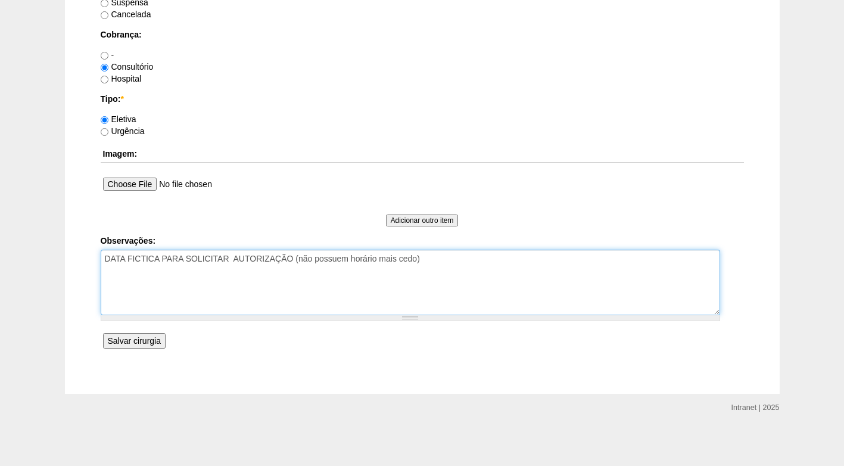
click at [231, 273] on textarea "DATA FICTICA PARA SOLICITAR AUTORIZAÇÃO (não possuem horário mais cedo)" at bounding box center [410, 282] width 619 height 66
click at [235, 260] on textarea "DATA FICTICA PARA SOLICITAR AUTORIZAÇÃO (não possuem horário mais cedo)" at bounding box center [410, 282] width 619 height 66
click at [240, 270] on textarea "DATA FICTICA PARA SOLICITAR AUTORIZAÇÃO (não possuem horário mais cedo)" at bounding box center [410, 282] width 619 height 66
click at [459, 269] on textarea "DATA FICTICA PARA SOLICITAR AUTORIZAÇÃO (não possuem horário mais cedo)" at bounding box center [410, 282] width 619 height 66
type textarea "DATA FICTICA PARA SOLICITAR AUTORIZAÇÃO (não possuem horário mais cedo) FATURAD…"
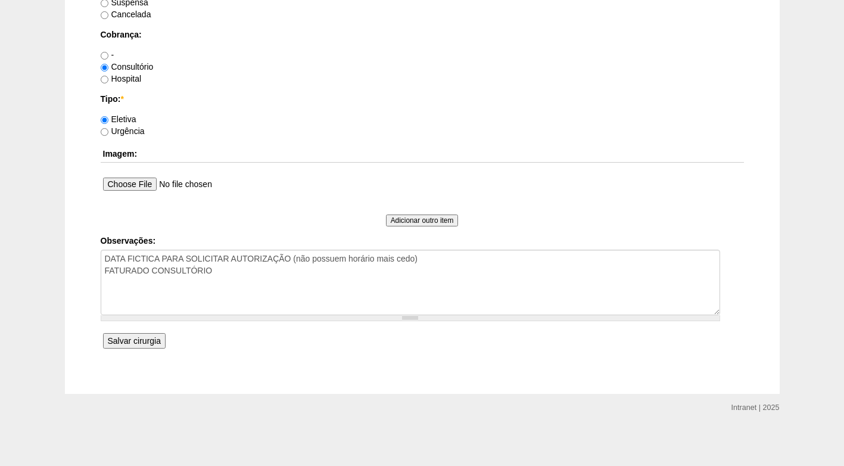
click at [162, 344] on input "Salvar cirurgia" at bounding box center [134, 340] width 63 height 15
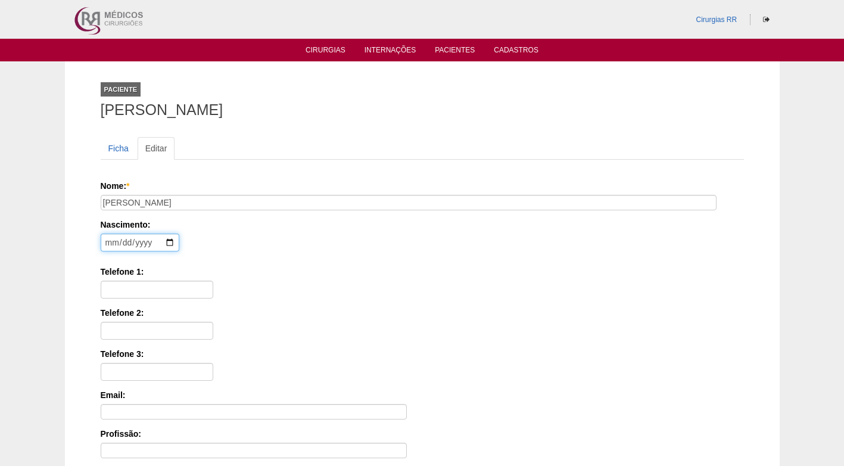
click at [106, 244] on input "date" at bounding box center [140, 242] width 79 height 18
click at [171, 244] on input "date" at bounding box center [140, 242] width 79 height 18
click at [261, 238] on div "Nascimento: Formato: 2025-08-13" at bounding box center [420, 238] width 639 height 39
click at [111, 246] on input "date" at bounding box center [140, 242] width 79 height 18
type input "1980-10-17"
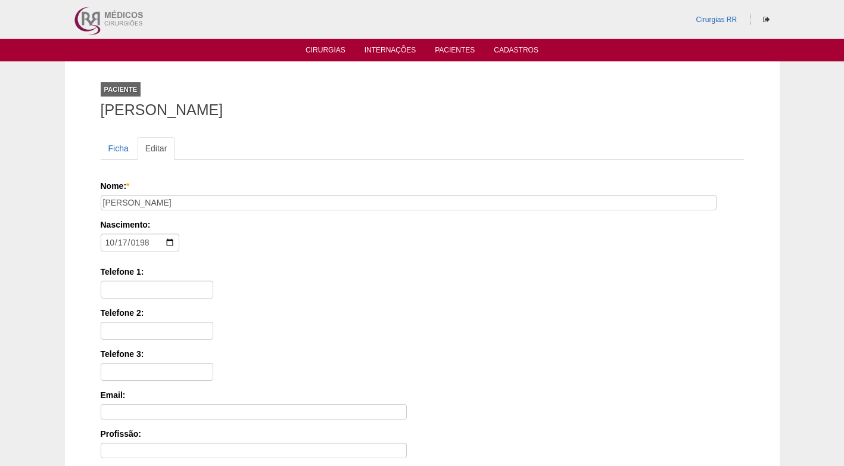
click at [207, 260] on div "Nome: * MARCELO MOURAO ALVES Nascimento: 1980-10-17 Formato: 2025-08-13 Telefon…" at bounding box center [422, 381] width 643 height 403
click at [146, 285] on input "Telefone 1:" at bounding box center [157, 289] width 113 height 18
paste input "(11) 94262-5440"
type input "(11) 94262-5440"
click at [277, 266] on label "Telefone 1:" at bounding box center [422, 272] width 643 height 12
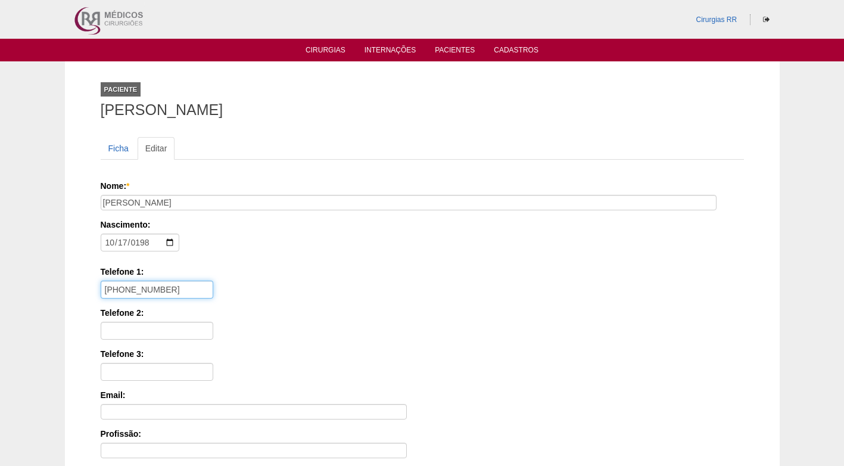
click at [213, 280] on input "(11) 94262-5440" at bounding box center [157, 289] width 113 height 18
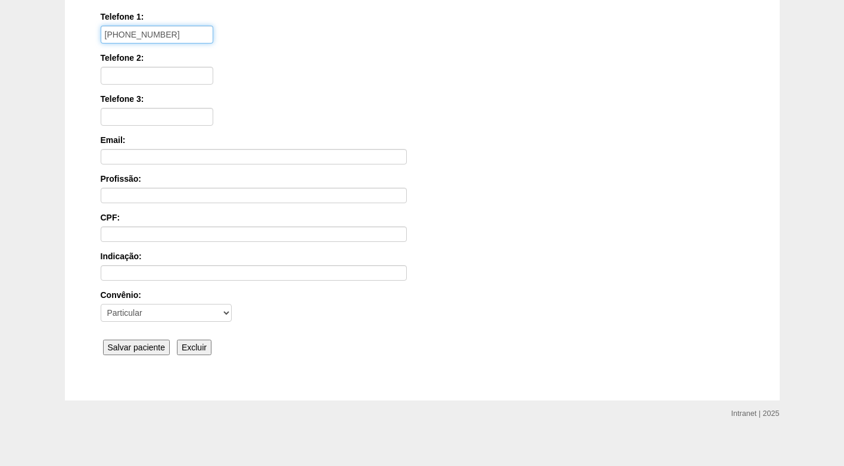
scroll to position [261, 0]
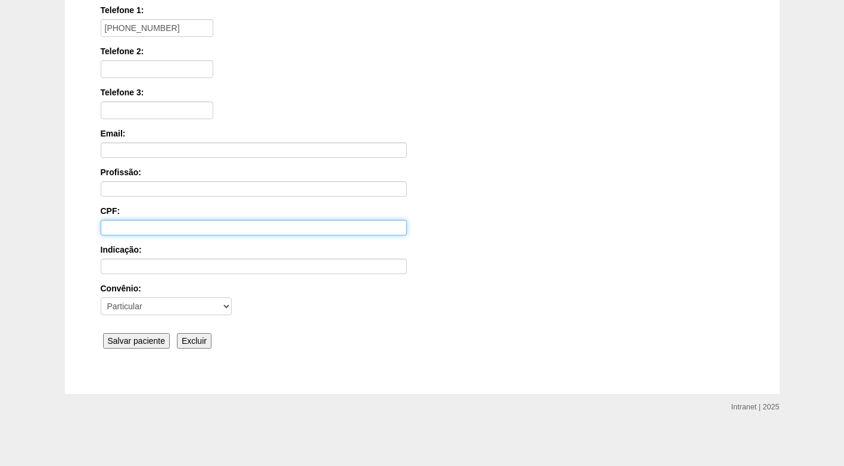
click at [152, 225] on input "CPF:" at bounding box center [254, 227] width 306 height 15
paste input "223.535.518-82"
type input "223.535.518-82"
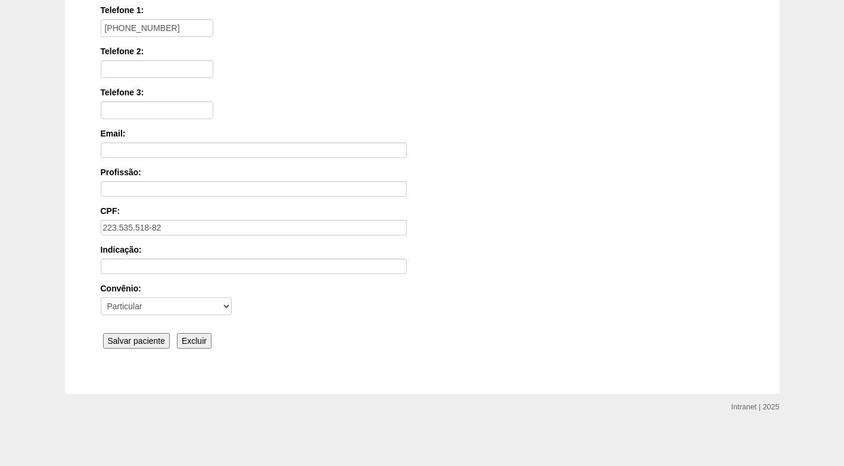
drag, startPoint x: 568, startPoint y: 286, endPoint x: 544, endPoint y: 286, distance: 24.4
click at [565, 286] on label "Convênio:" at bounding box center [422, 288] width 643 height 12
click at [232, 297] on select "- Nenhum - Abet Afresp Allianz Amil Blue Life Caasp Cabesp Caixa de Pensões Car…" at bounding box center [166, 306] width 131 height 18
click at [153, 341] on input "Salvar paciente" at bounding box center [136, 340] width 67 height 15
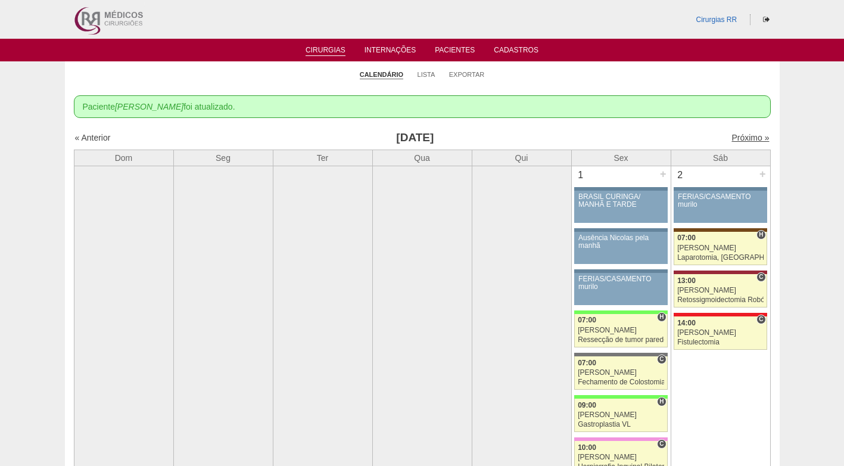
click at [746, 135] on link "Próximo »" at bounding box center [750, 138] width 38 height 10
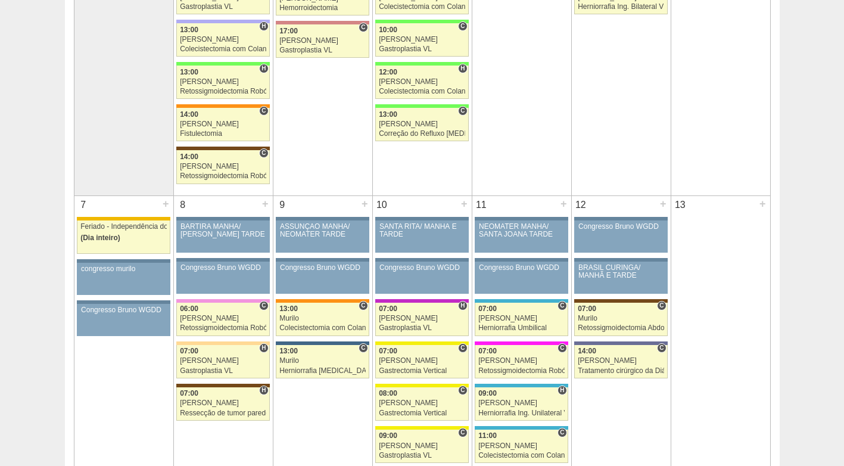
scroll to position [179, 0]
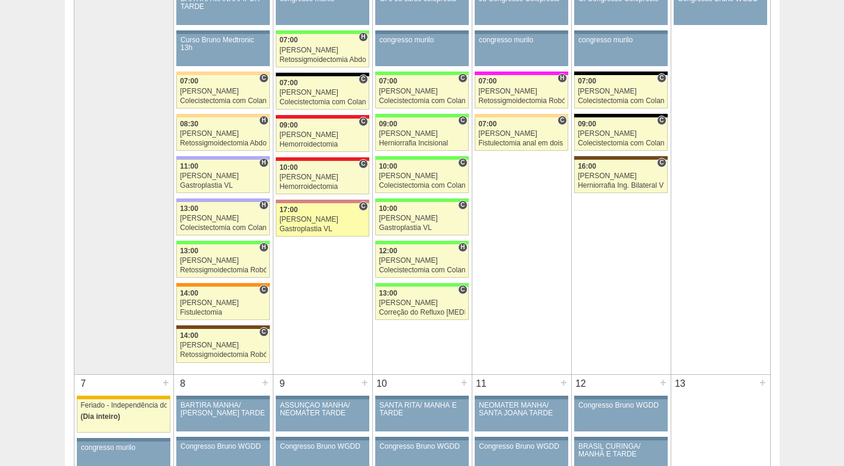
click at [322, 220] on div "[PERSON_NAME]" at bounding box center [322, 220] width 86 height 8
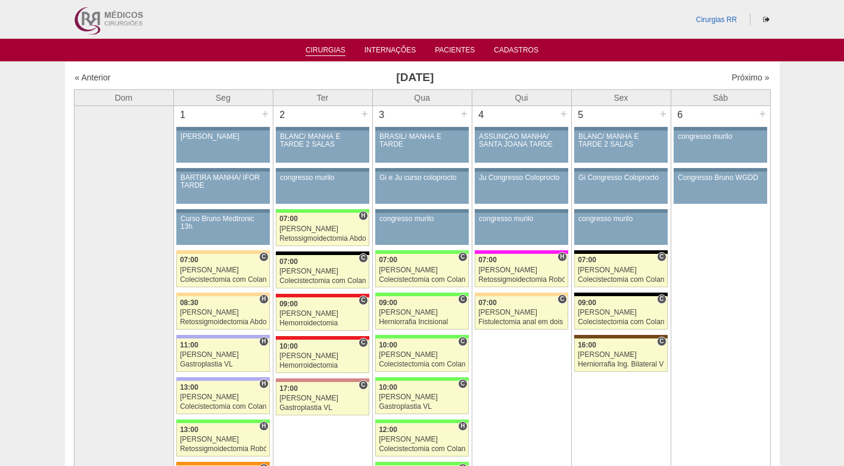
click at [314, 45] on li "Cirurgias" at bounding box center [325, 50] width 57 height 10
click at [316, 49] on link "Cirurgias" at bounding box center [325, 51] width 40 height 10
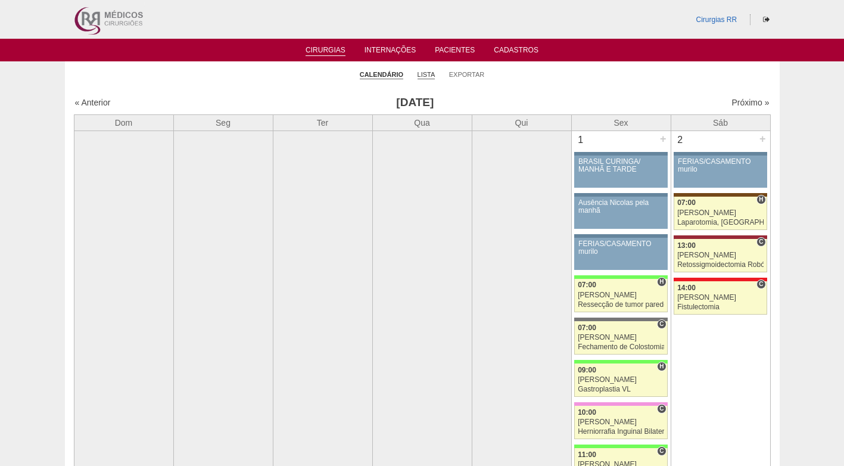
click at [426, 73] on link "Lista" at bounding box center [426, 74] width 18 height 9
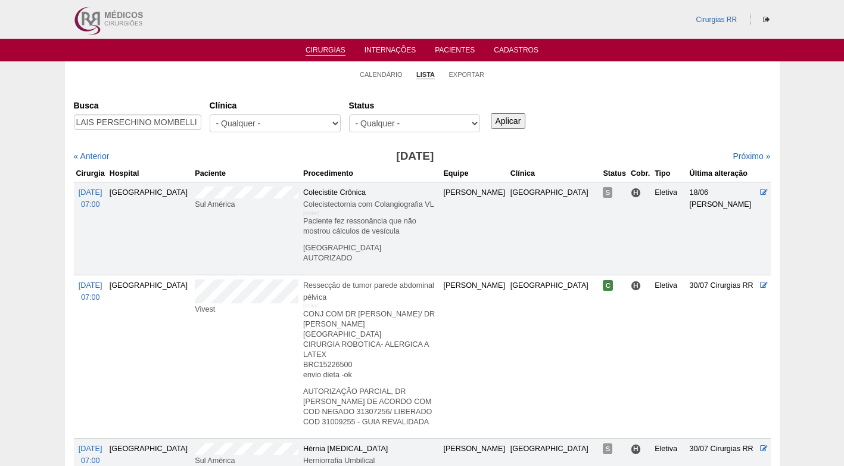
type input "LAIS PERSECHINO MOMBELLI"
click at [503, 117] on input "Aplicar" at bounding box center [508, 120] width 35 height 15
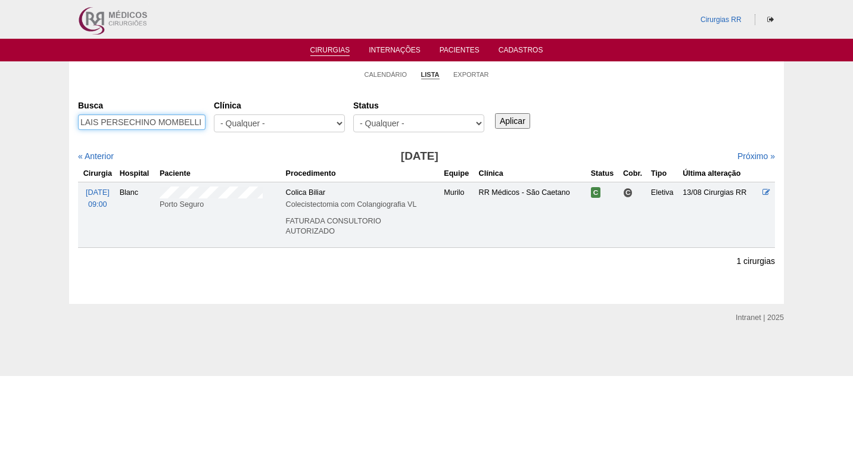
drag, startPoint x: 82, startPoint y: 123, endPoint x: 220, endPoint y: 122, distance: 138.7
click at [220, 122] on div "Busca LAIS PERSECHINO MOMBELLI [GEOGRAPHIC_DATA] - Qualquer - 6R Alphaville Ass…" at bounding box center [426, 116] width 697 height 43
paste input "13/08: (L) AUT OK, AVISO PACTE."
type input "1"
click at [116, 122] on input "Busca" at bounding box center [141, 121] width 127 height 15
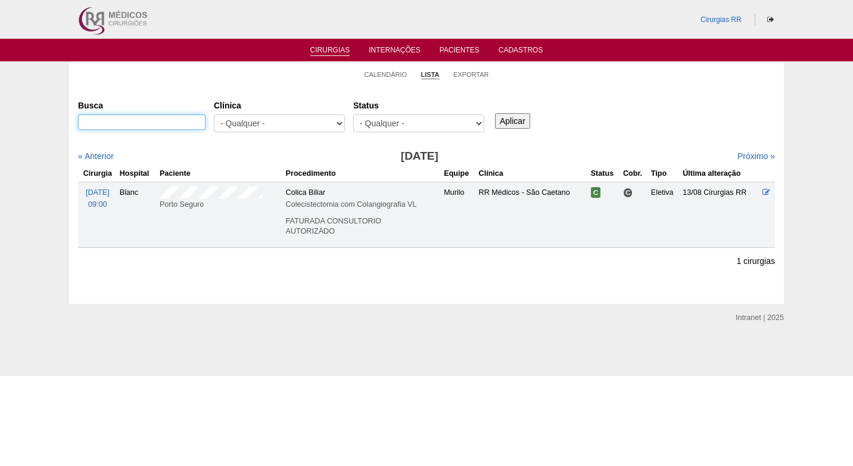
paste input "[PERSON_NAME]"
type input "[PERSON_NAME]"
click at [512, 119] on input "Aplicar" at bounding box center [512, 120] width 35 height 15
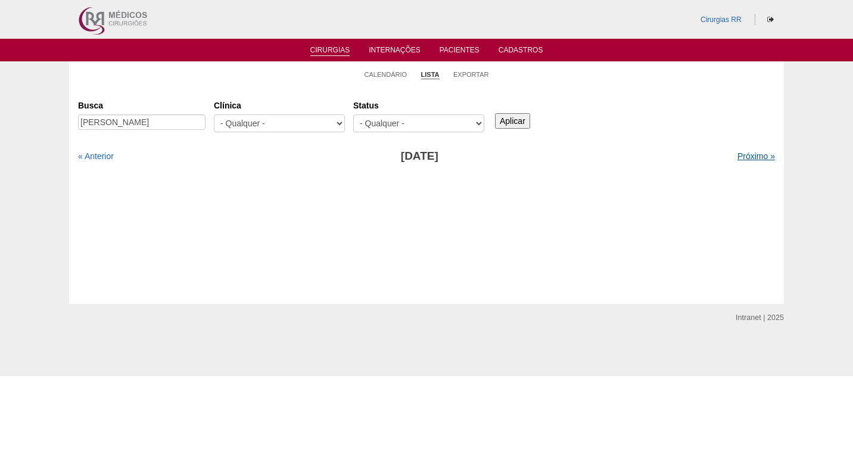
click at [737, 158] on link "Próximo »" at bounding box center [756, 156] width 38 height 10
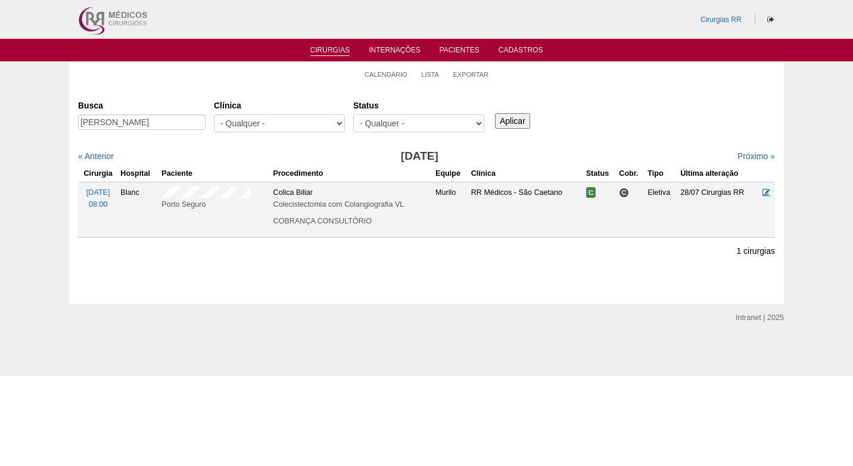
click at [768, 193] on icon at bounding box center [766, 192] width 8 height 8
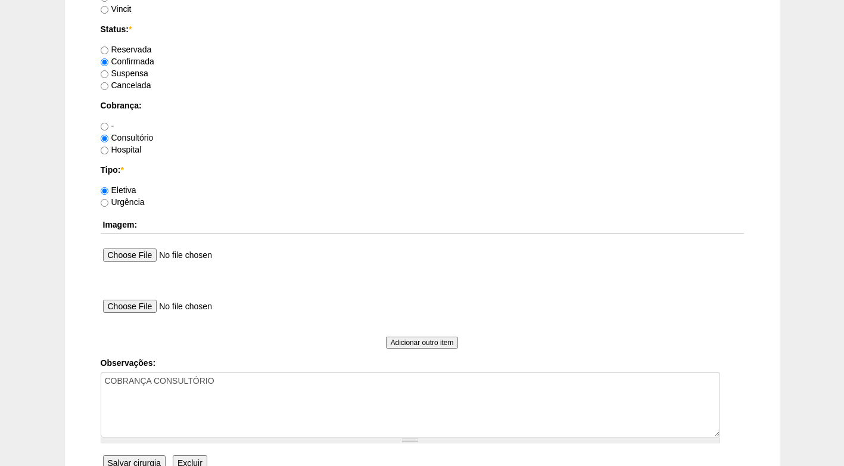
scroll to position [1069, 0]
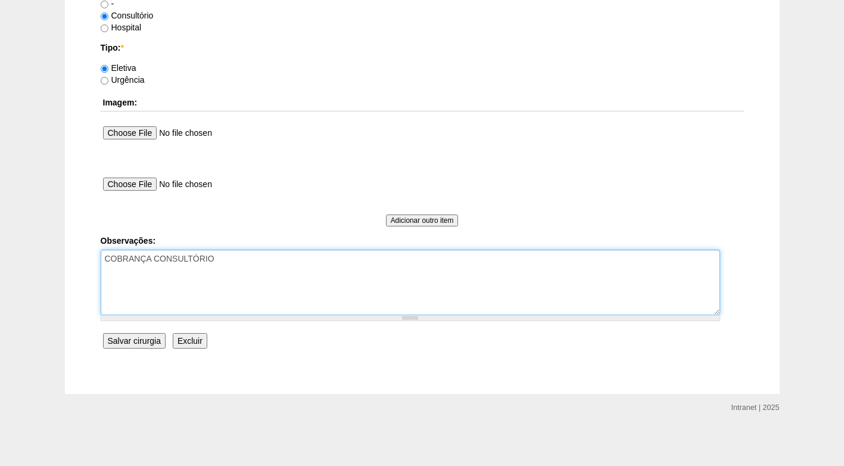
click at [230, 266] on textarea "COBRANÇA CONSULTÓRIO" at bounding box center [410, 282] width 619 height 66
type textarea "COBRANÇA CONSULTÓRIO AUTORIZADO"
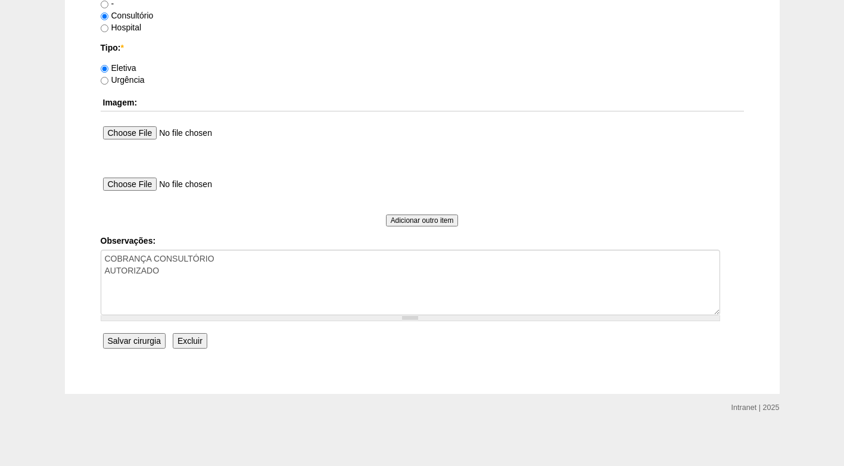
click at [152, 340] on input "Salvar cirurgia" at bounding box center [134, 340] width 63 height 15
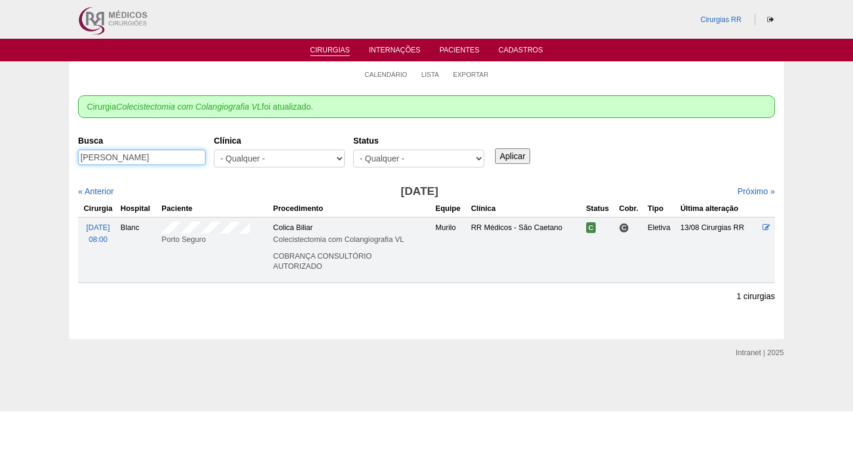
drag, startPoint x: 185, startPoint y: 158, endPoint x: 75, endPoint y: 165, distance: 110.4
click at [75, 165] on div "Cirurgia Colecistectomia com Colangiografia VL foi atualizado. Cirurgias [GEOGR…" at bounding box center [426, 212] width 715 height 252
paste input "[PERSON_NAME]"
type input "[PERSON_NAME]"
click at [517, 158] on input "Aplicar" at bounding box center [512, 155] width 35 height 15
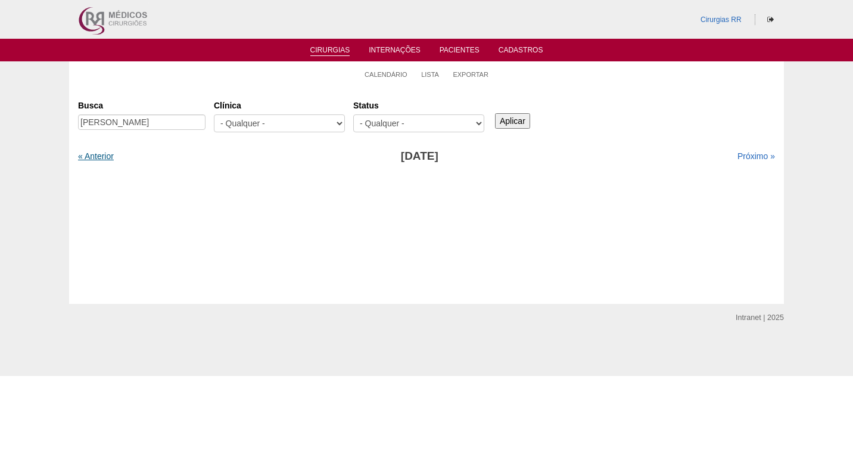
click at [101, 158] on link "« Anterior" at bounding box center [96, 156] width 36 height 10
click at [752, 158] on link "Próximo »" at bounding box center [756, 156] width 38 height 10
click at [751, 158] on link "Próximo »" at bounding box center [756, 156] width 38 height 10
